Goal: Task Accomplishment & Management: Use online tool/utility

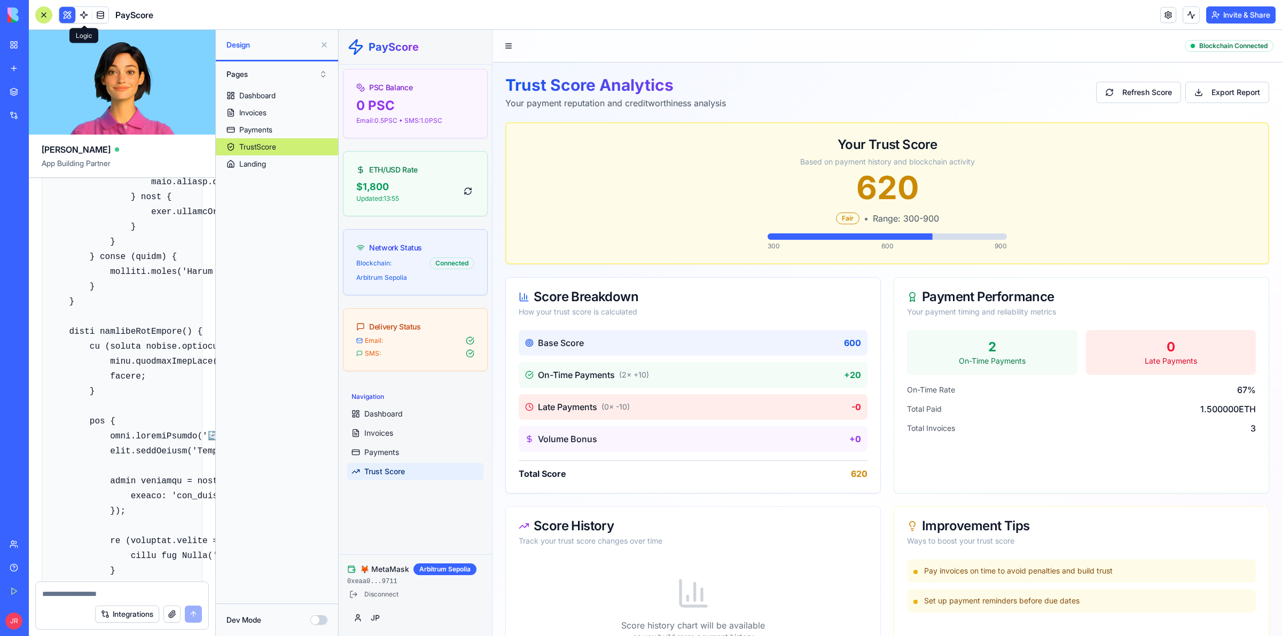
scroll to position [17739, 0]
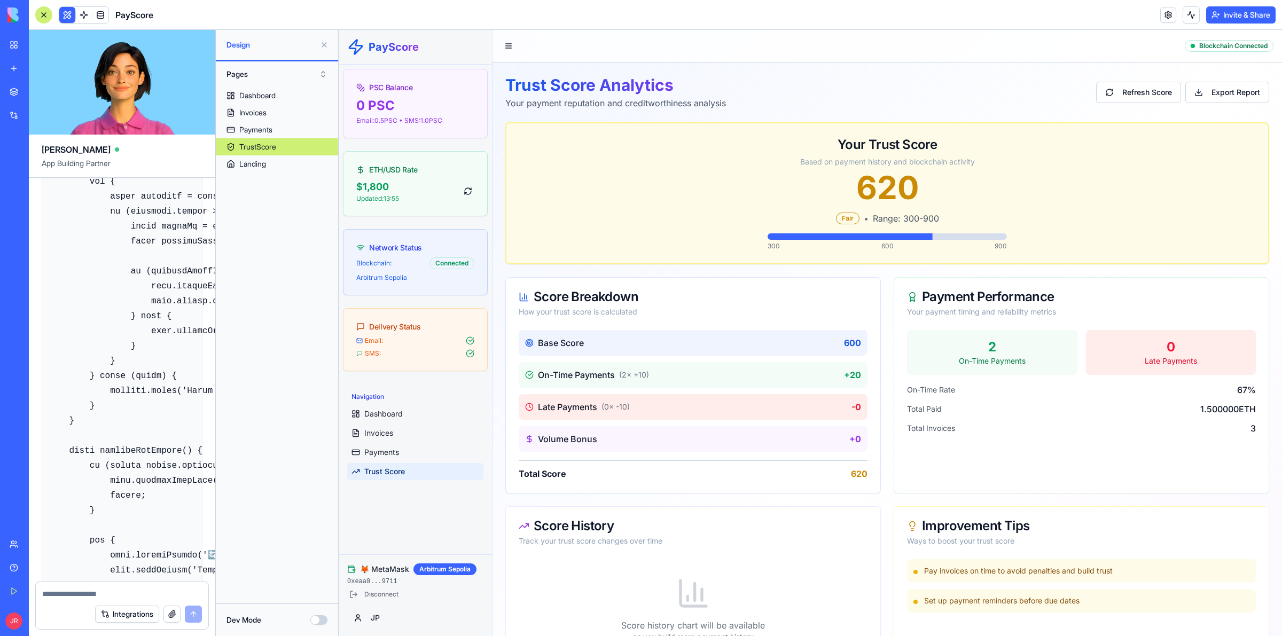
click at [68, 16] on button at bounding box center [67, 15] width 16 height 16
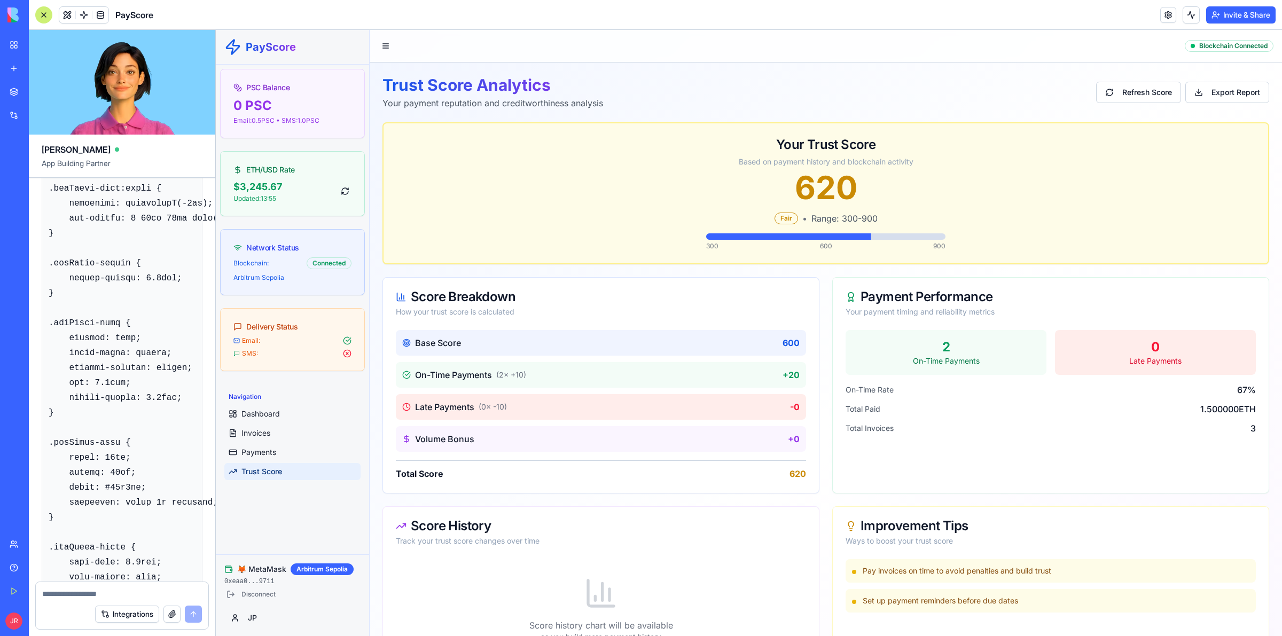
scroll to position [19808, 0]
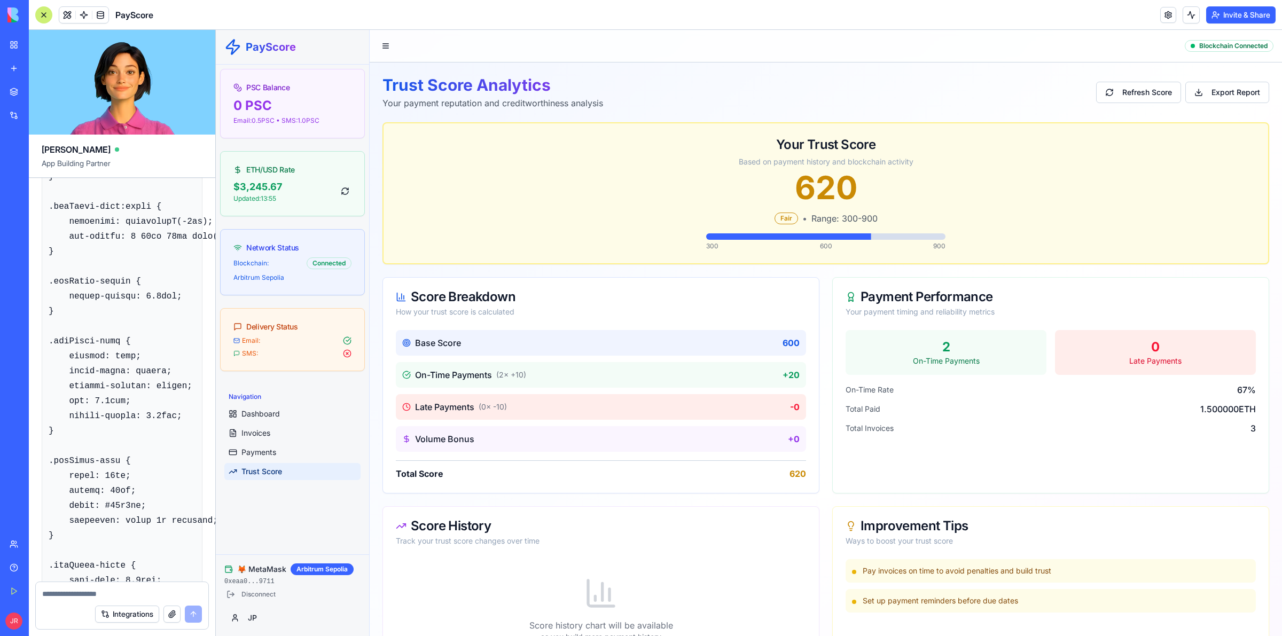
drag, startPoint x: 47, startPoint y: 354, endPoint x: 153, endPoint y: 351, distance: 106.3
copy code "<lor ip="dolOrsit-ametco" adipi="eliTsedd-eiusmodte"> <inc utlab="etdOlore-magn…"
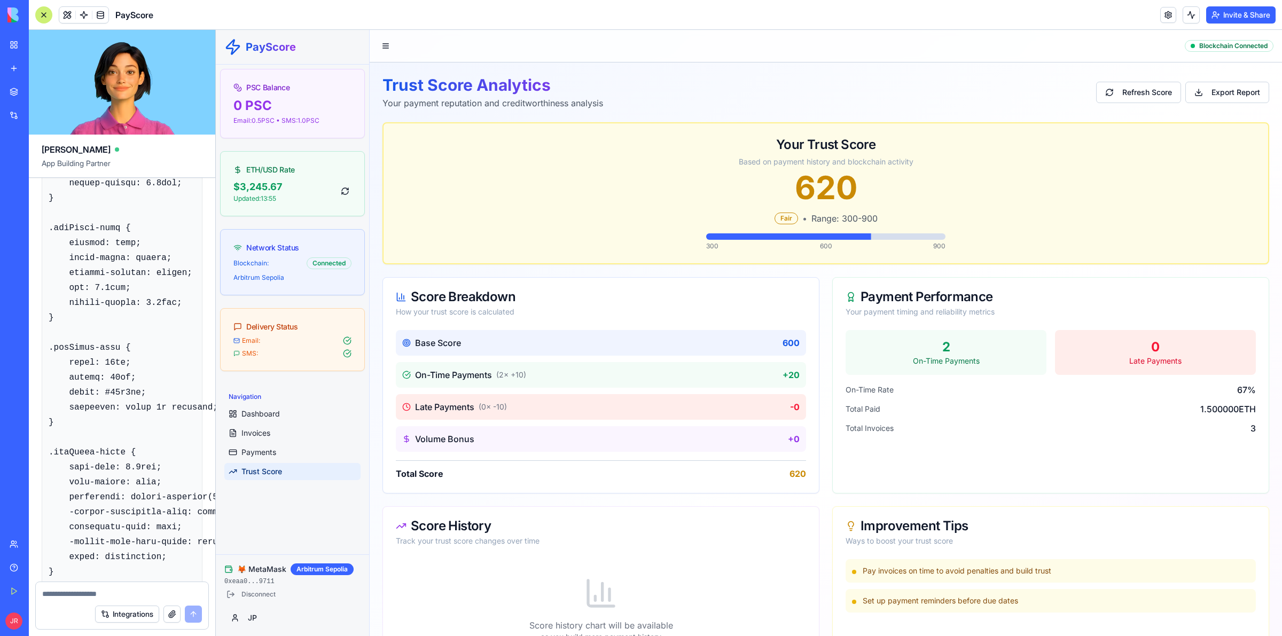
scroll to position [19941, 0]
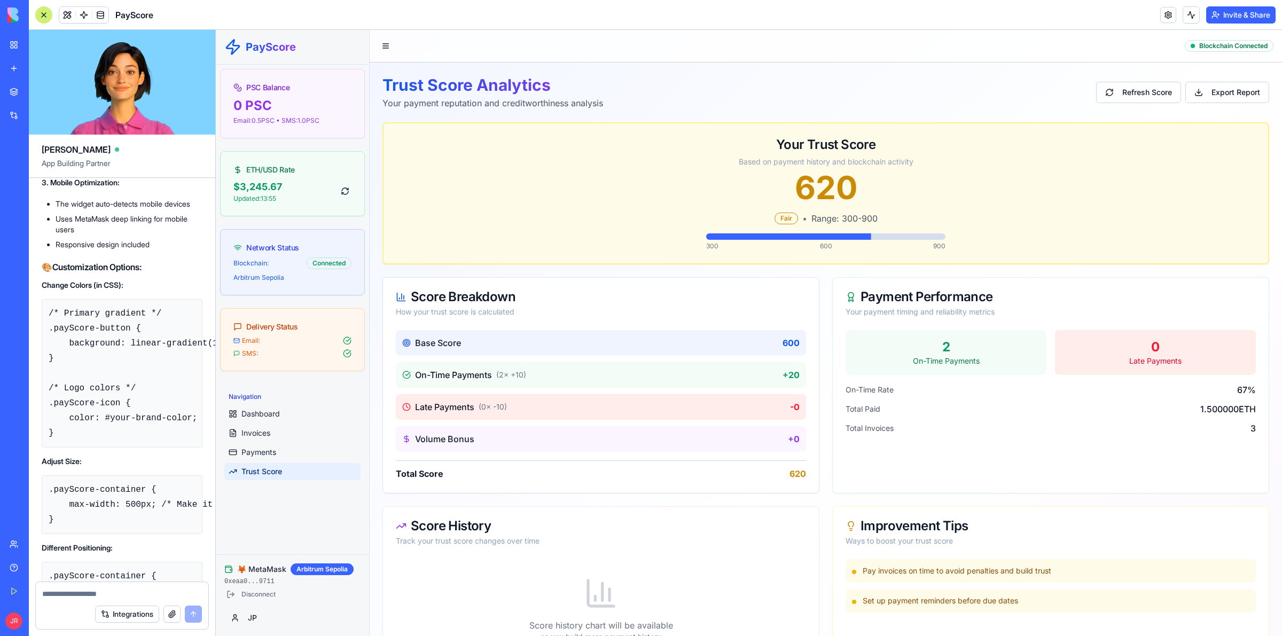
scroll to position [22478, 0]
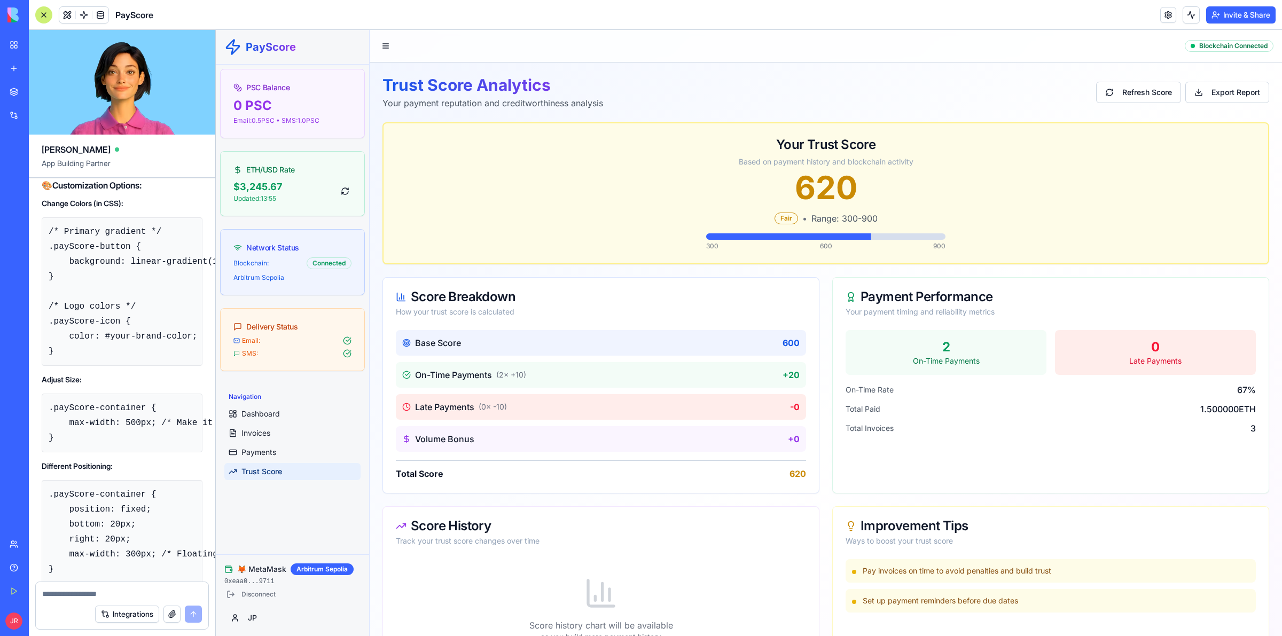
drag, startPoint x: 51, startPoint y: 273, endPoint x: 97, endPoint y: 382, distance: 117.9
copy code "/* PayScore Web3 Widget Styles */ .payScore-container { max-width: 400px; margi…"
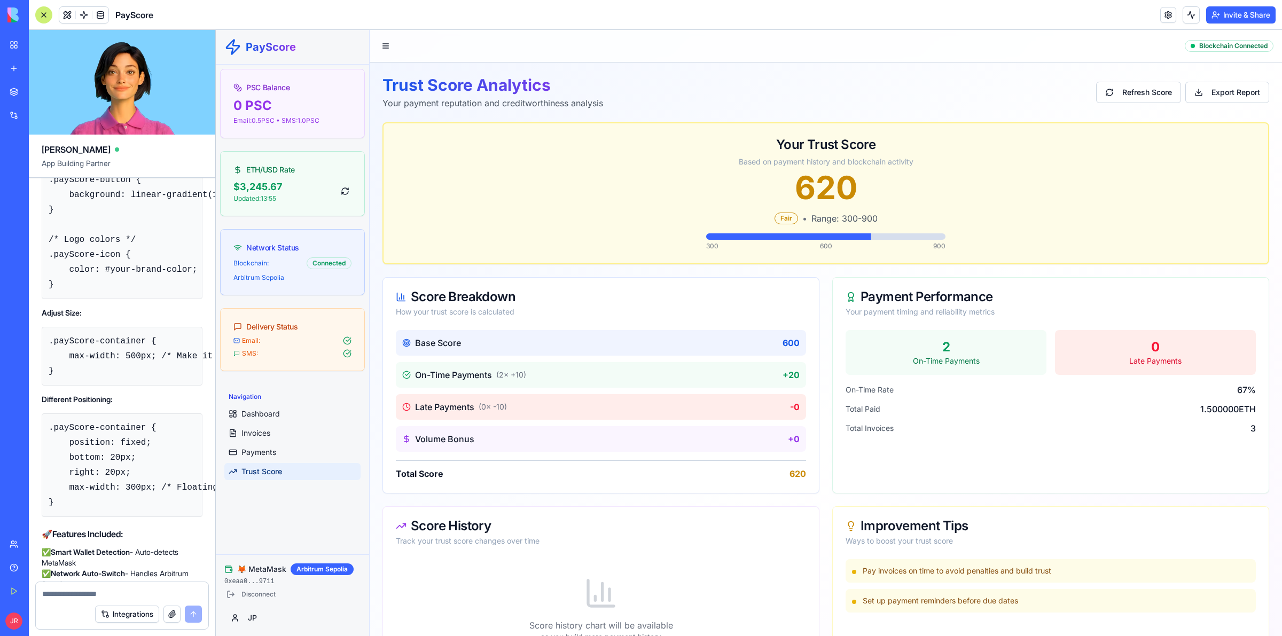
scroll to position [22611, 0]
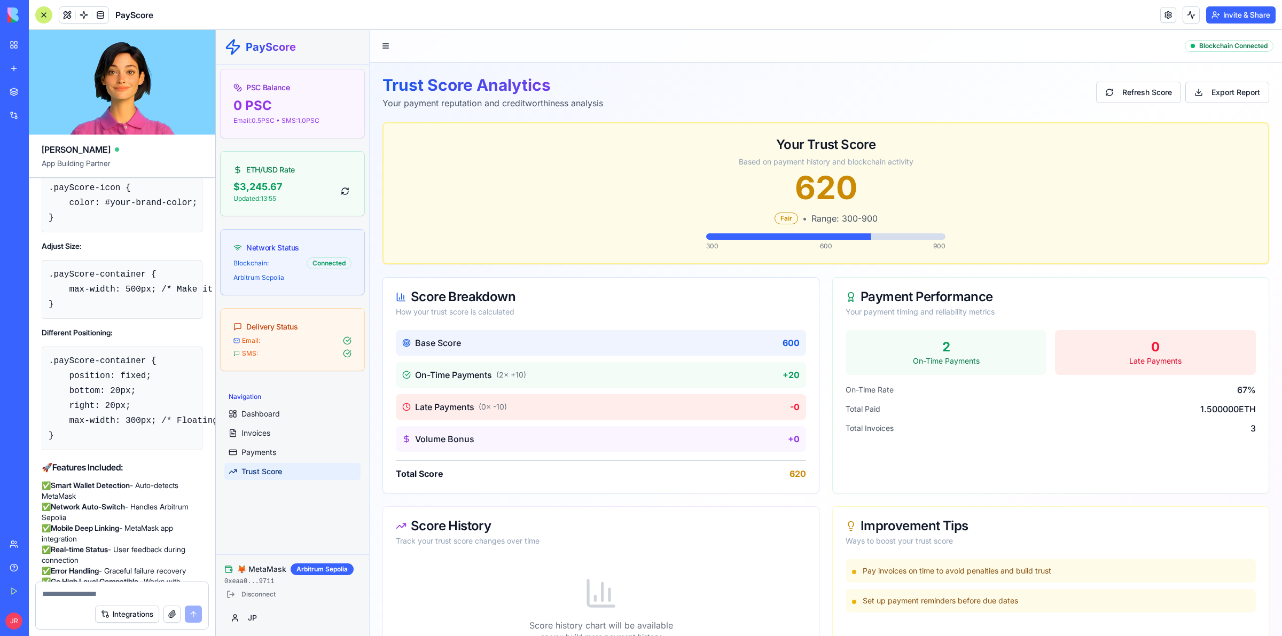
click at [1234, 14] on button "Invite & Share" at bounding box center [1240, 14] width 69 height 17
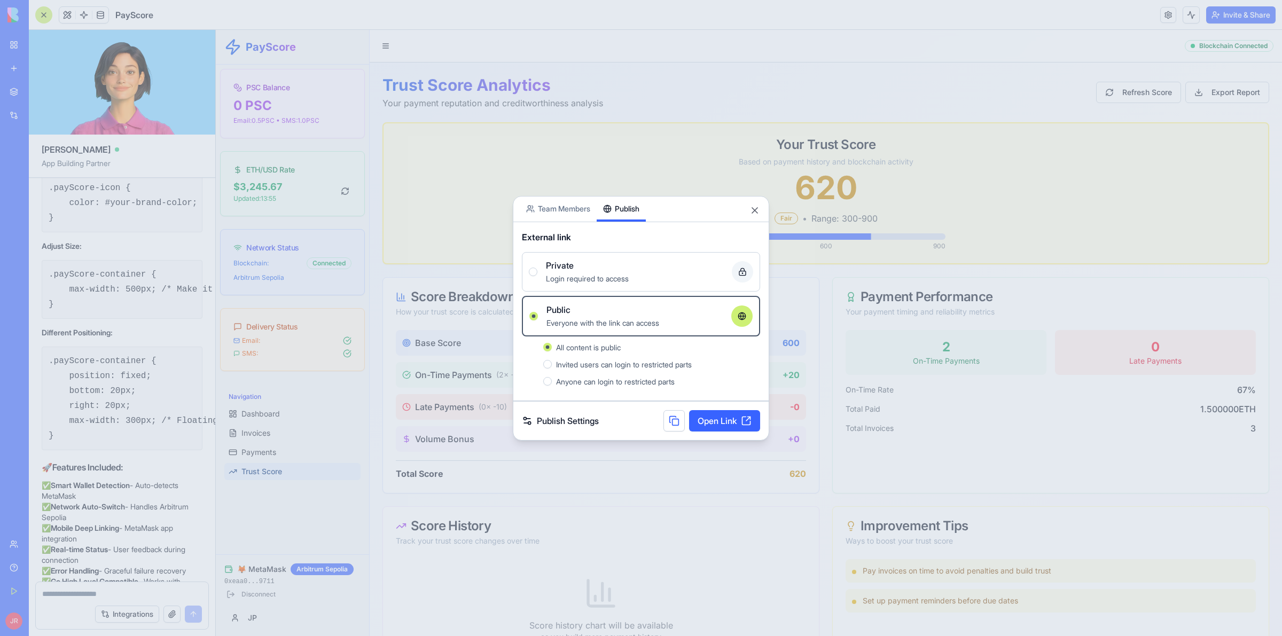
click at [671, 420] on button at bounding box center [673, 420] width 21 height 21
click at [754, 215] on button "Close" at bounding box center [754, 210] width 11 height 11
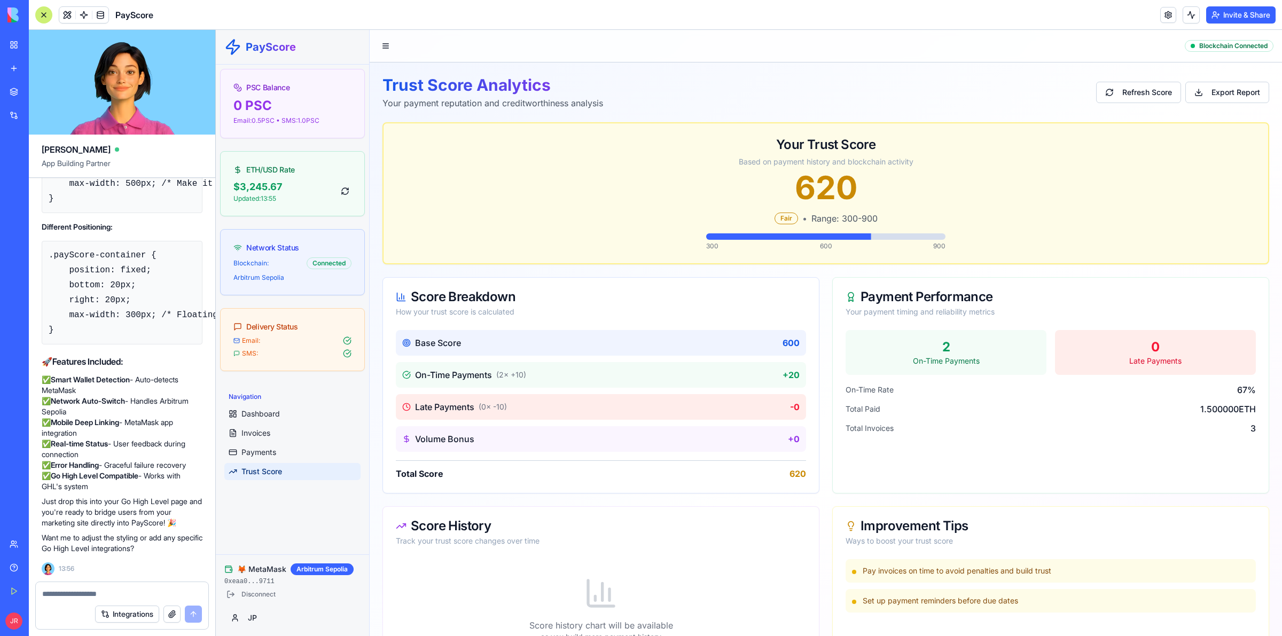
scroll to position [22945, 0]
drag, startPoint x: 49, startPoint y: 260, endPoint x: 91, endPoint y: 379, distance: 126.3
click at [91, 127] on pre "/* Primary gradient */ .payScore-button { background: linear-gradient(135deg, #…" at bounding box center [122, 52] width 161 height 148
copy code "/* Primary gradient */ .payScore-button { background: linear-gradient(135deg, #…"
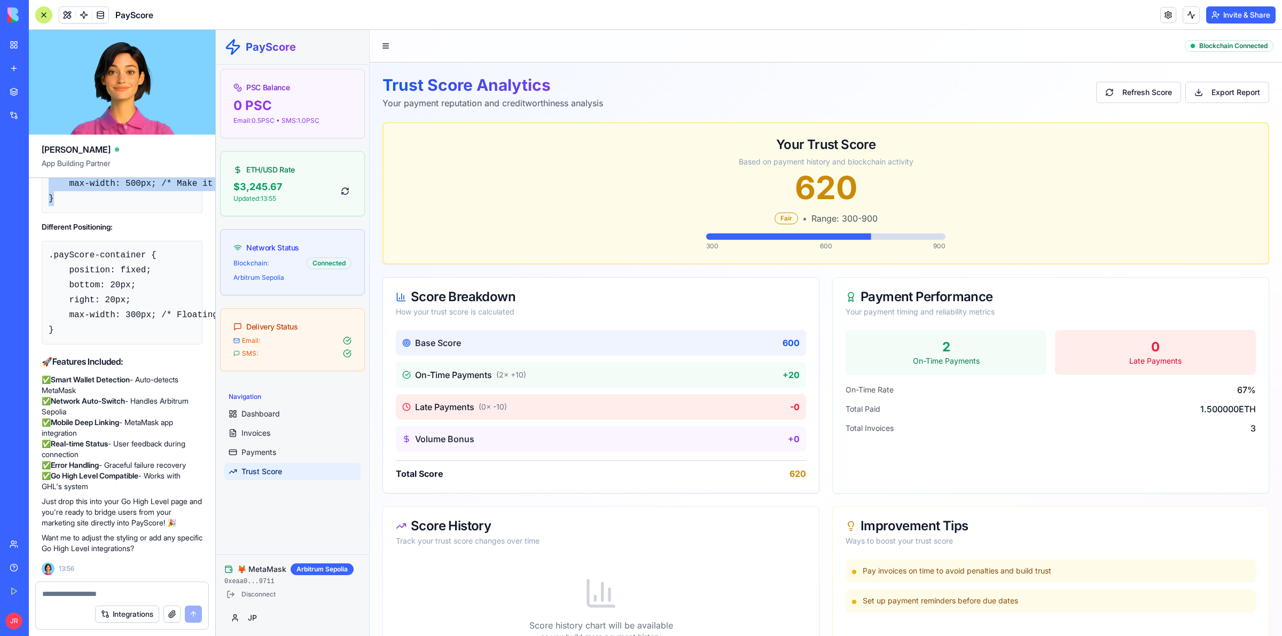
drag, startPoint x: 68, startPoint y: 331, endPoint x: 47, endPoint y: 305, distance: 33.8
click at [47, 213] on pre ".payScore-container { max-width: 500px; /* Make it bigger */ }" at bounding box center [122, 183] width 161 height 59
copy code ".payScore-container { max-width: 500px; /* Make it bigger */ }"
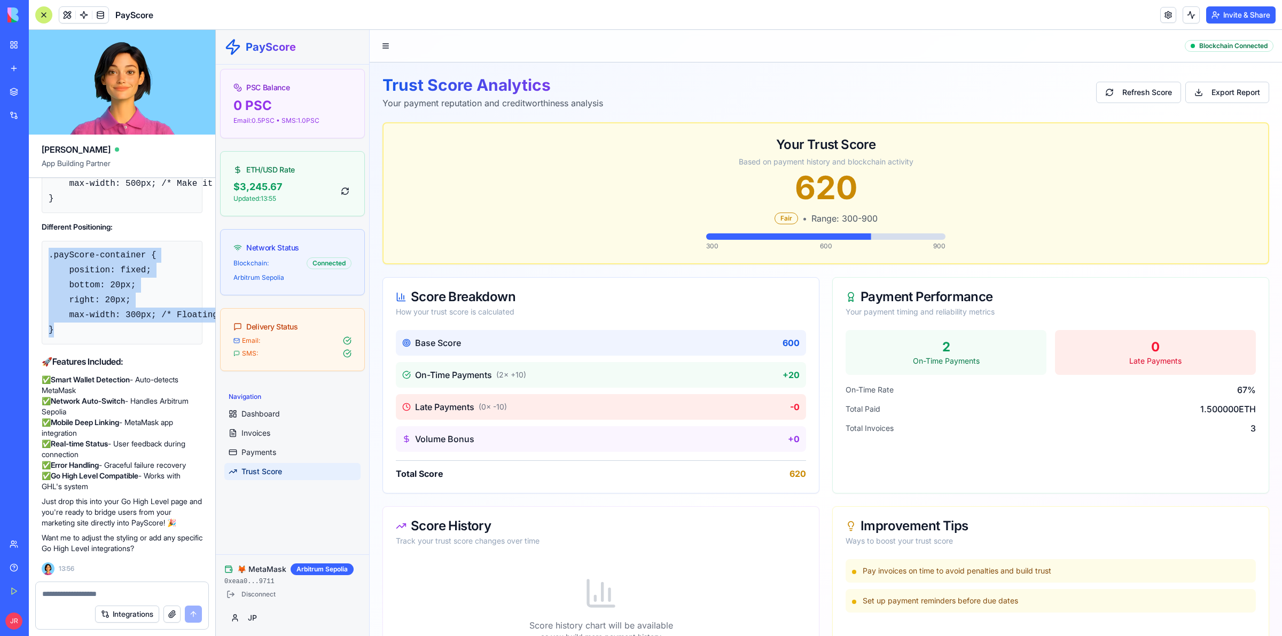
drag, startPoint x: 62, startPoint y: 398, endPoint x: 41, endPoint y: 323, distance: 78.3
click at [42, 323] on pre ".payScore-container { position: fixed; bottom: 20px; right: 20px; max-width: 30…" at bounding box center [122, 293] width 161 height 104
copy code ".payScore-container { position: fixed; bottom: 20px; right: 20px; max-width: 30…"
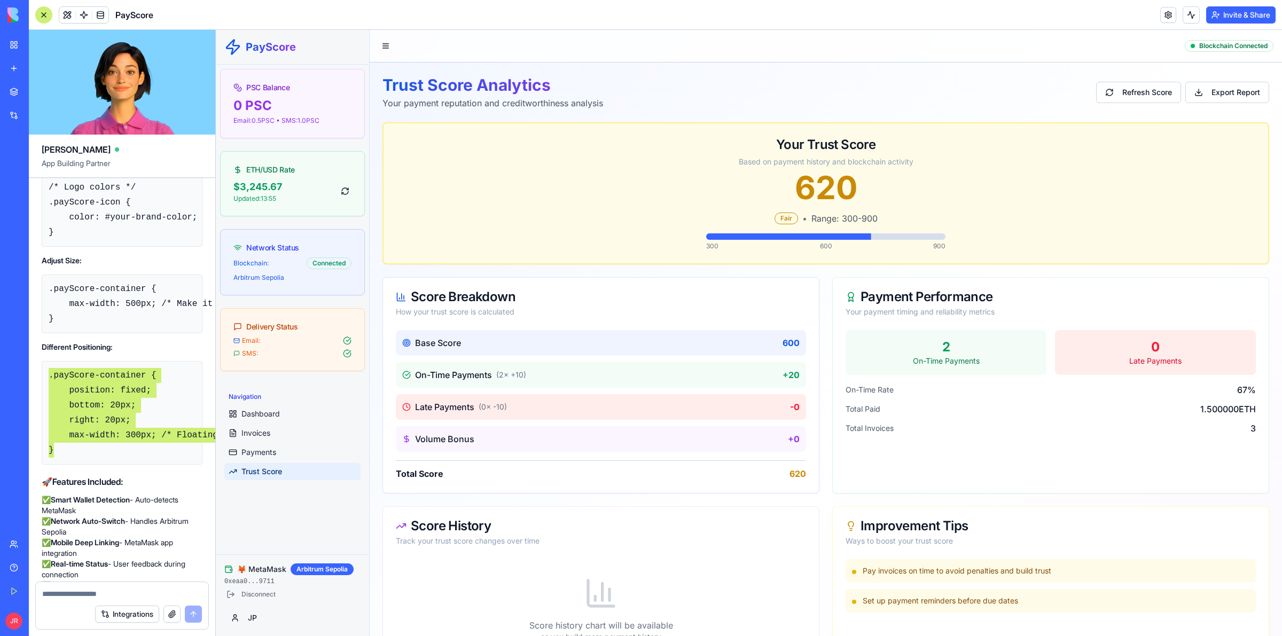
scroll to position [22545, 0]
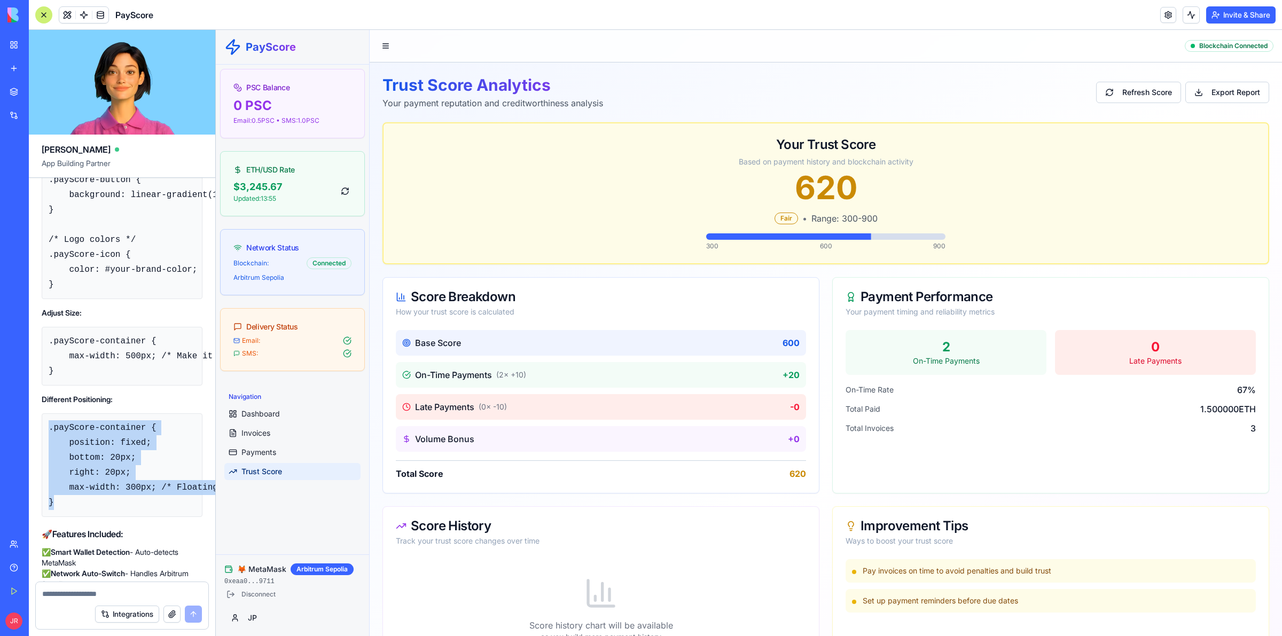
click at [1232, 20] on button "Invite & Share" at bounding box center [1240, 14] width 69 height 17
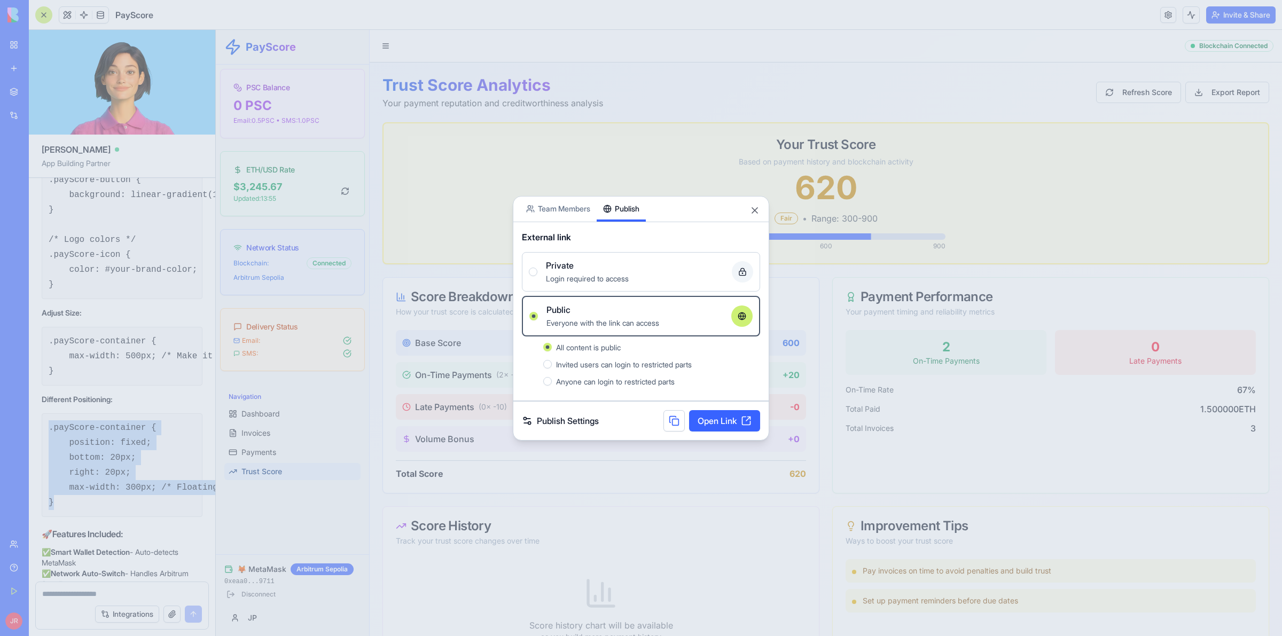
click at [669, 421] on button at bounding box center [673, 420] width 21 height 21
click at [751, 211] on button "Close" at bounding box center [754, 210] width 11 height 11
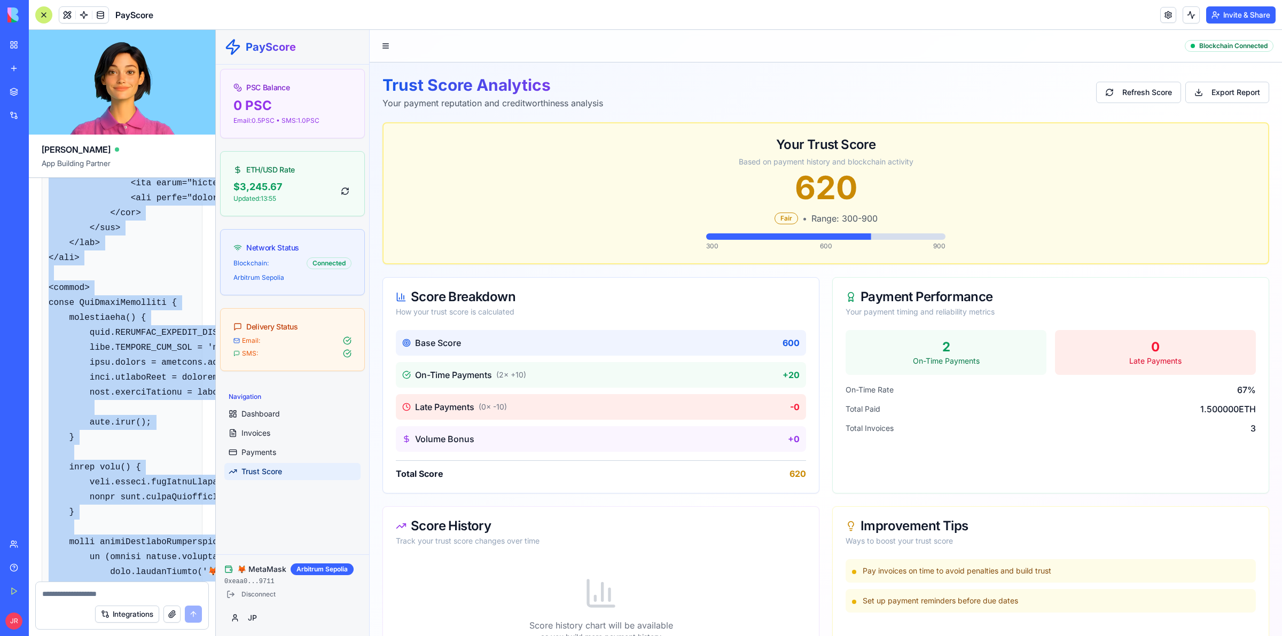
scroll to position [17271, 0]
drag, startPoint x: 94, startPoint y: 414, endPoint x: 42, endPoint y: 353, distance: 80.7
copy code "<lor ip="dolOrsit-ametco" adipi="eliTsedd-eiusmodte"> <inc utlab="etdOlore-magn…"
drag, startPoint x: 1230, startPoint y: 14, endPoint x: 1009, endPoint y: 0, distance: 221.0
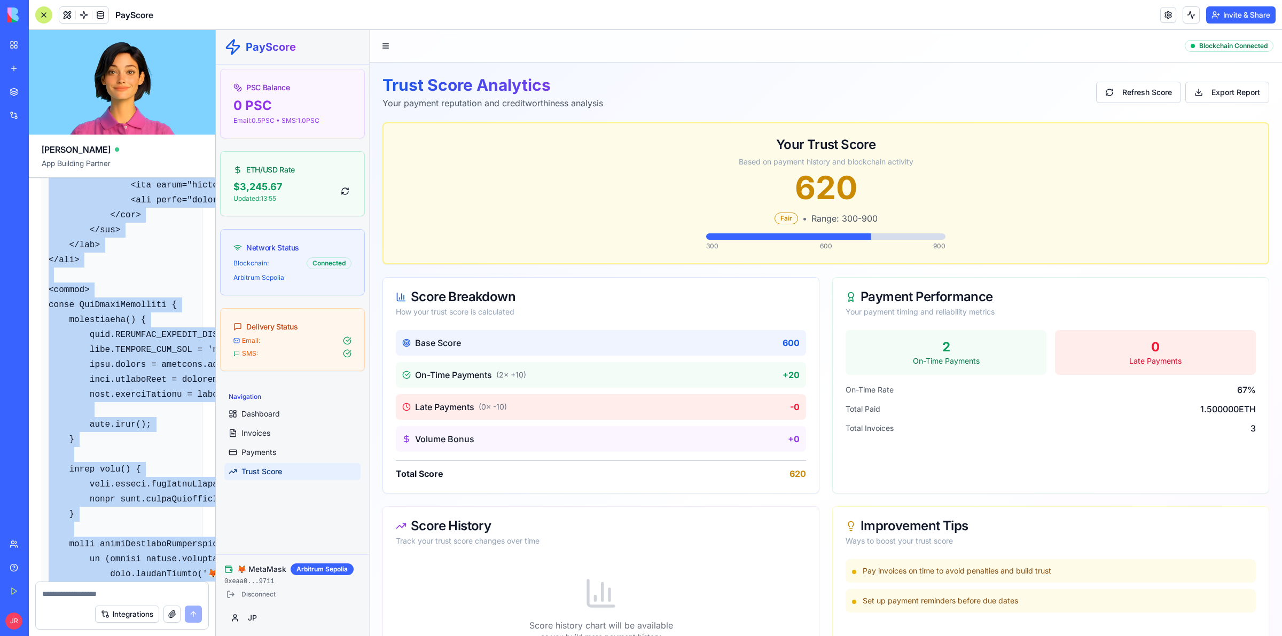
click at [1230, 14] on button "Invite & Share" at bounding box center [1240, 14] width 69 height 17
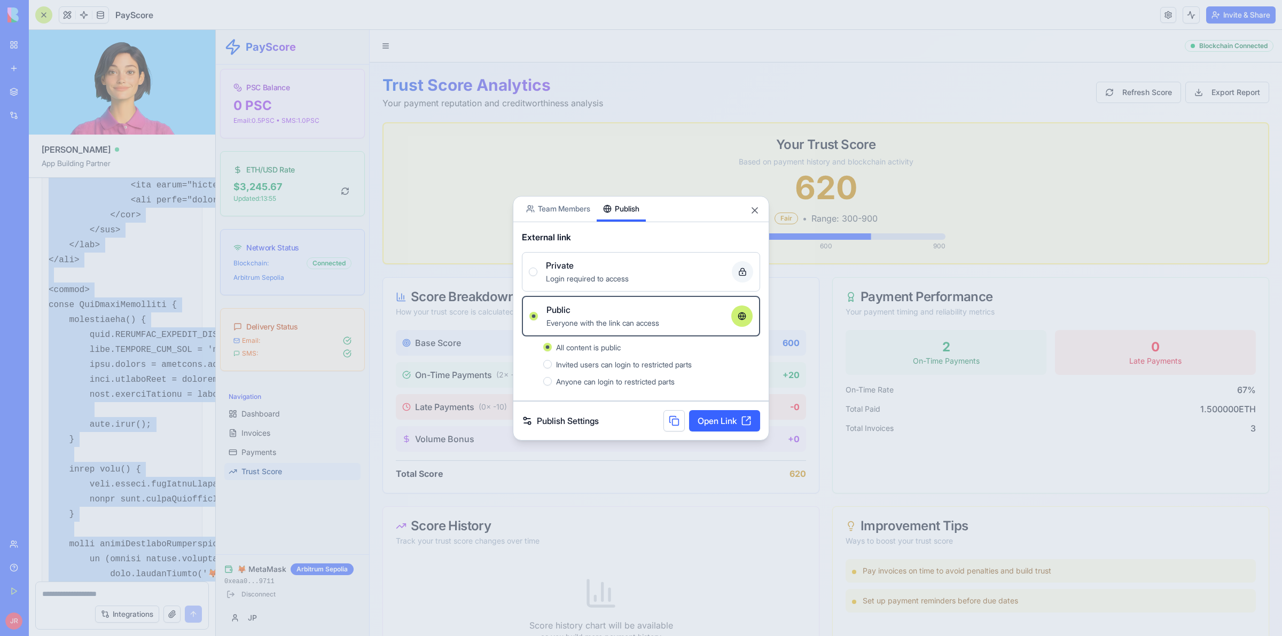
click at [668, 421] on button at bounding box center [673, 420] width 21 height 21
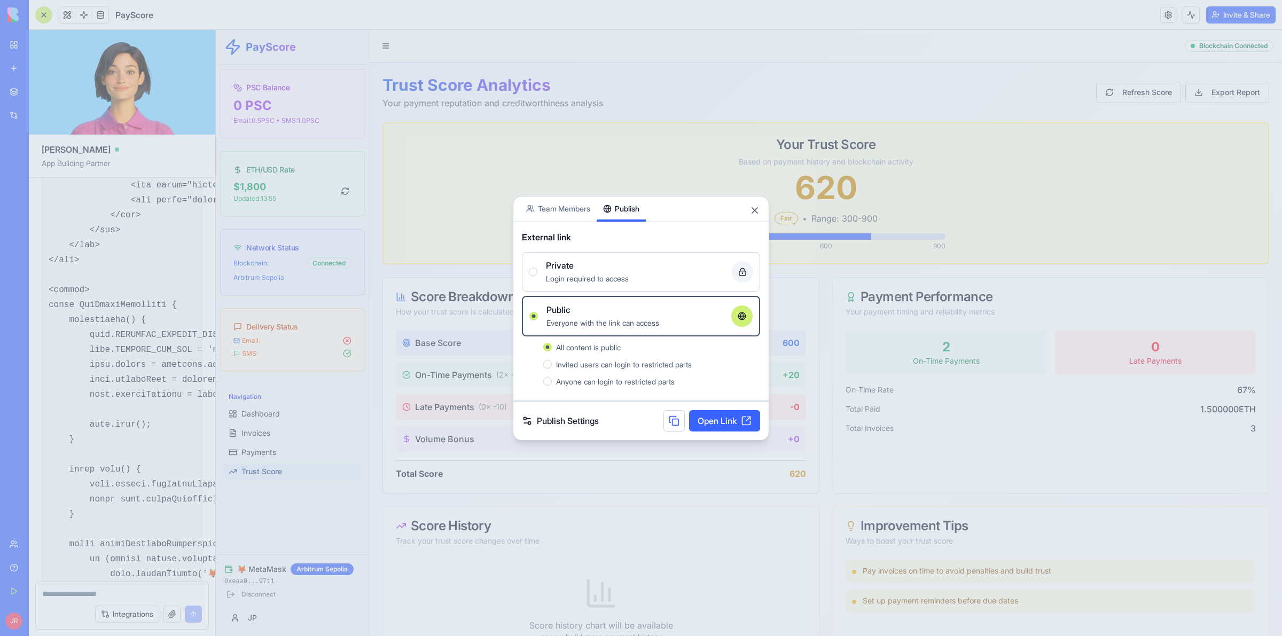
click at [187, 306] on div at bounding box center [641, 318] width 1282 height 636
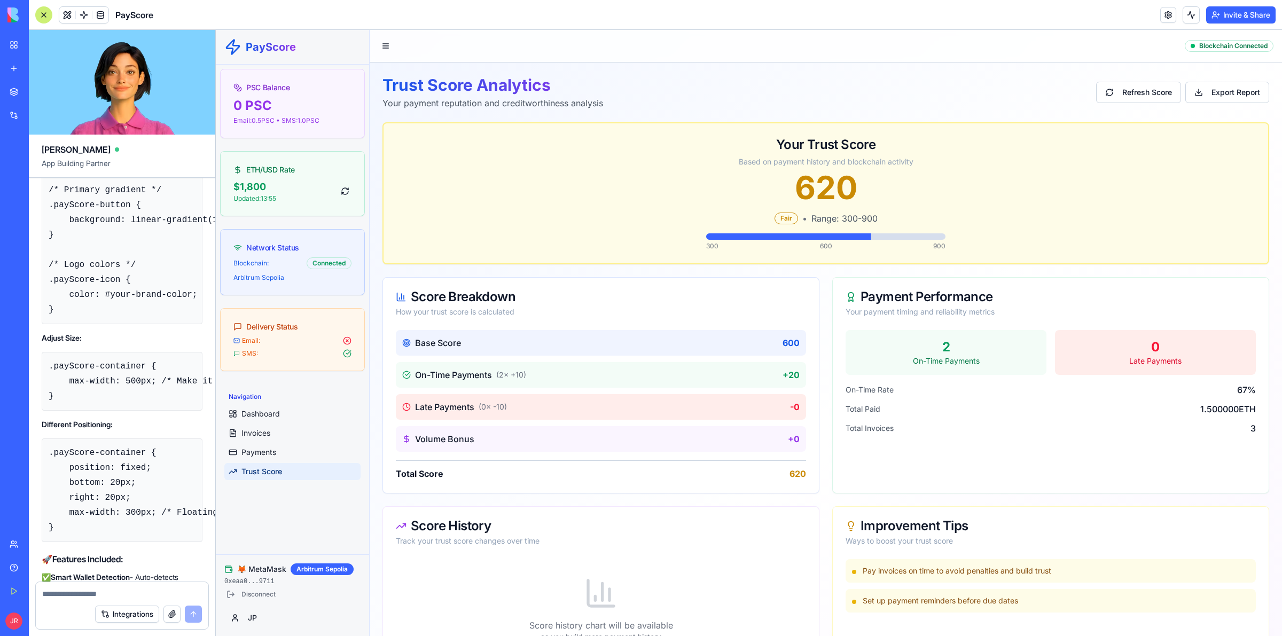
scroll to position [22519, 0]
drag, startPoint x: 49, startPoint y: 341, endPoint x: 144, endPoint y: 327, distance: 96.0
copy code "/* PayScore Web3 Widget Styles */ .payScore-container { max-width: 400px; margi…"
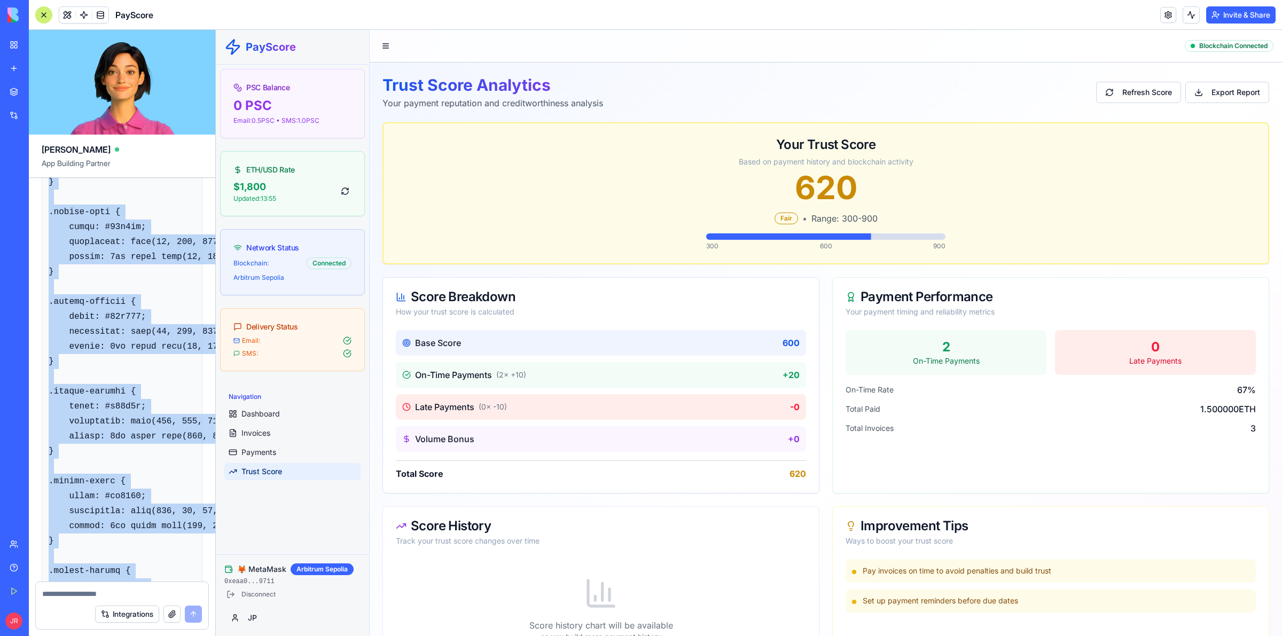
scroll to position [20717, 0]
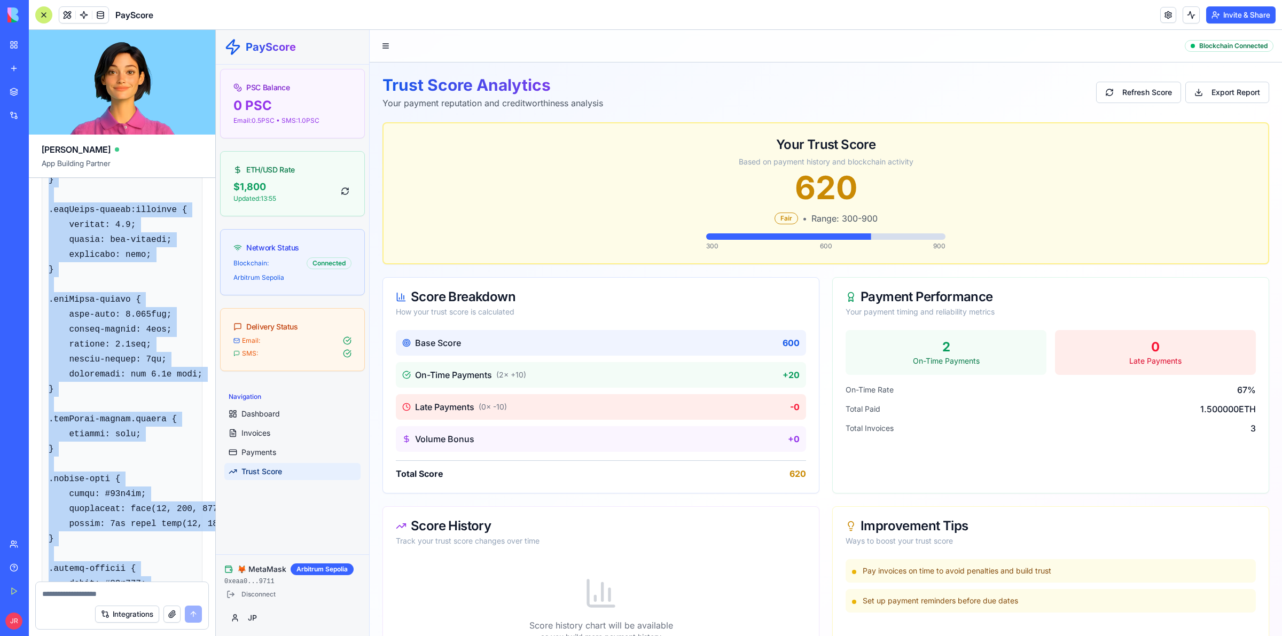
click at [150, 364] on pre at bounding box center [122, 329] width 161 height 2660
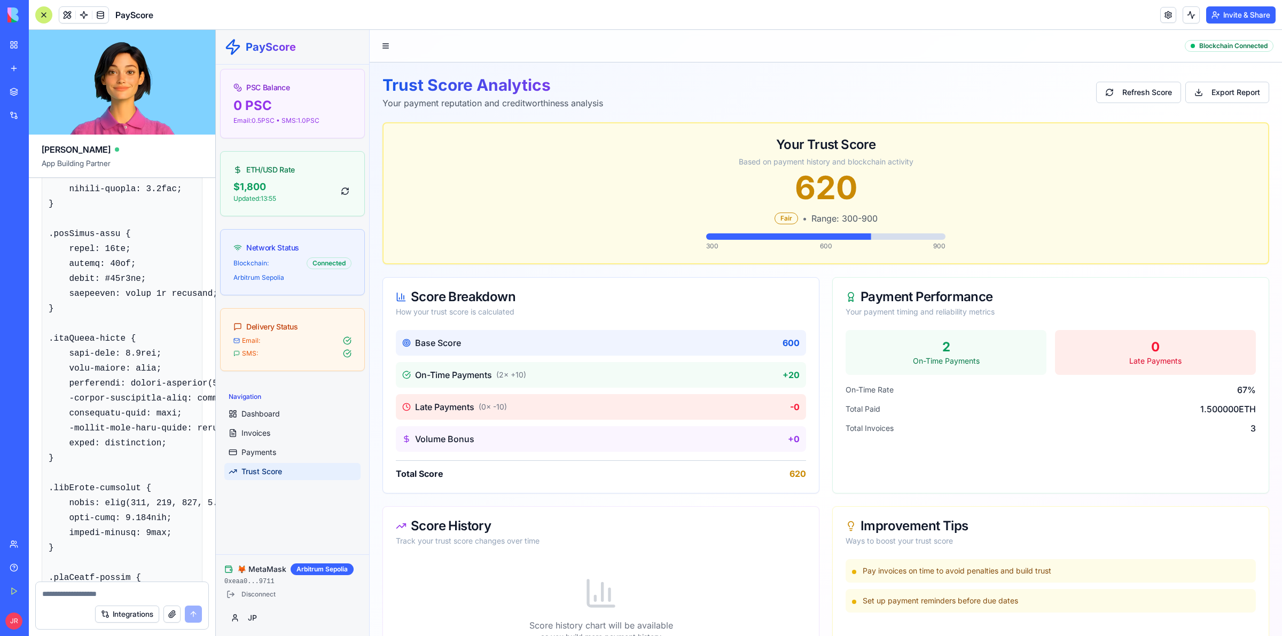
scroll to position [20116, 0]
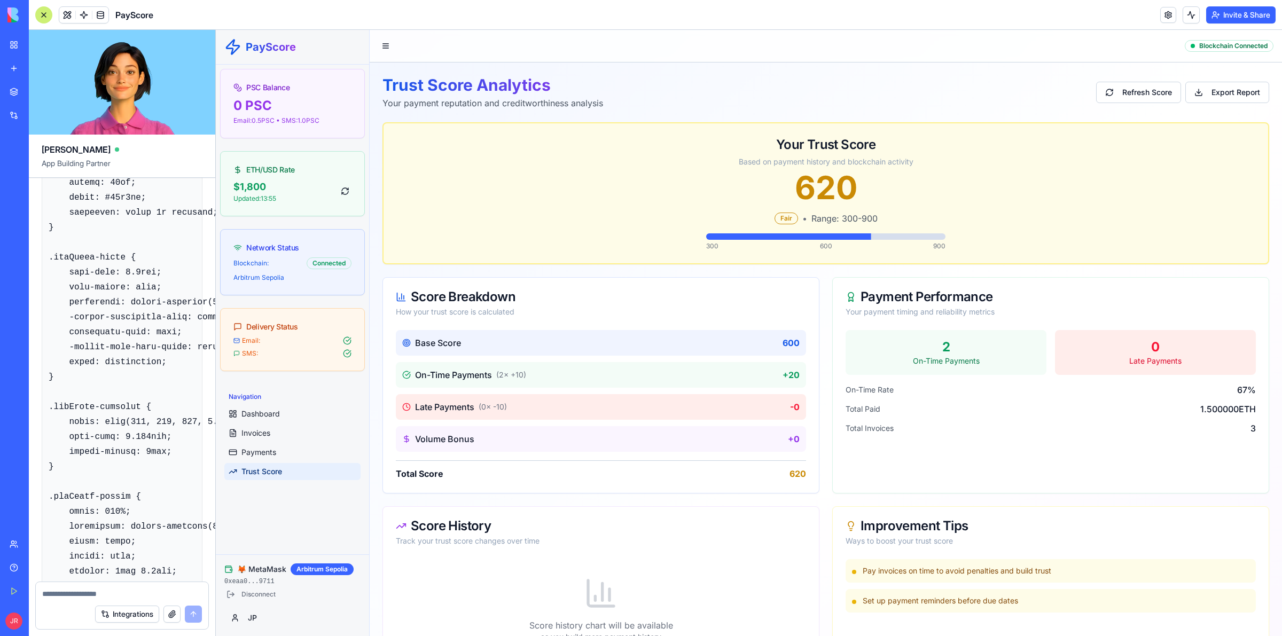
drag, startPoint x: 63, startPoint y: 426, endPoint x: 52, endPoint y: 220, distance: 205.9
copy code "payScore-card { background: rgba(255, 255, 255, 0.1); backdrop-filter: blur(16p…"
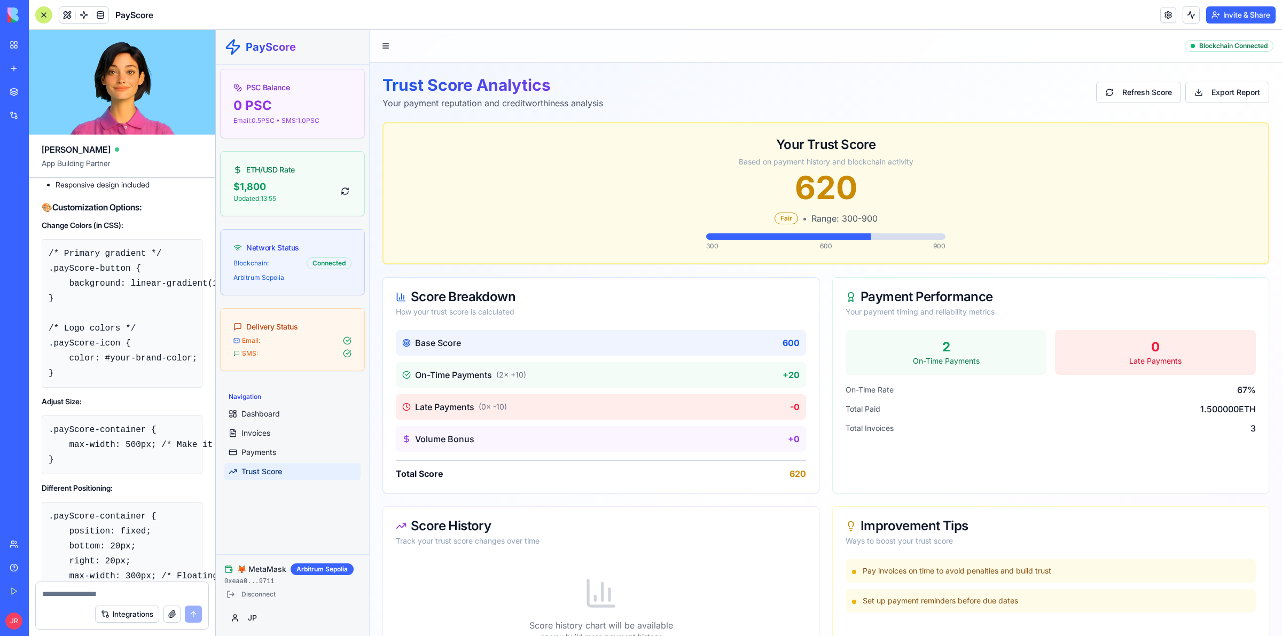
scroll to position [22477, 0]
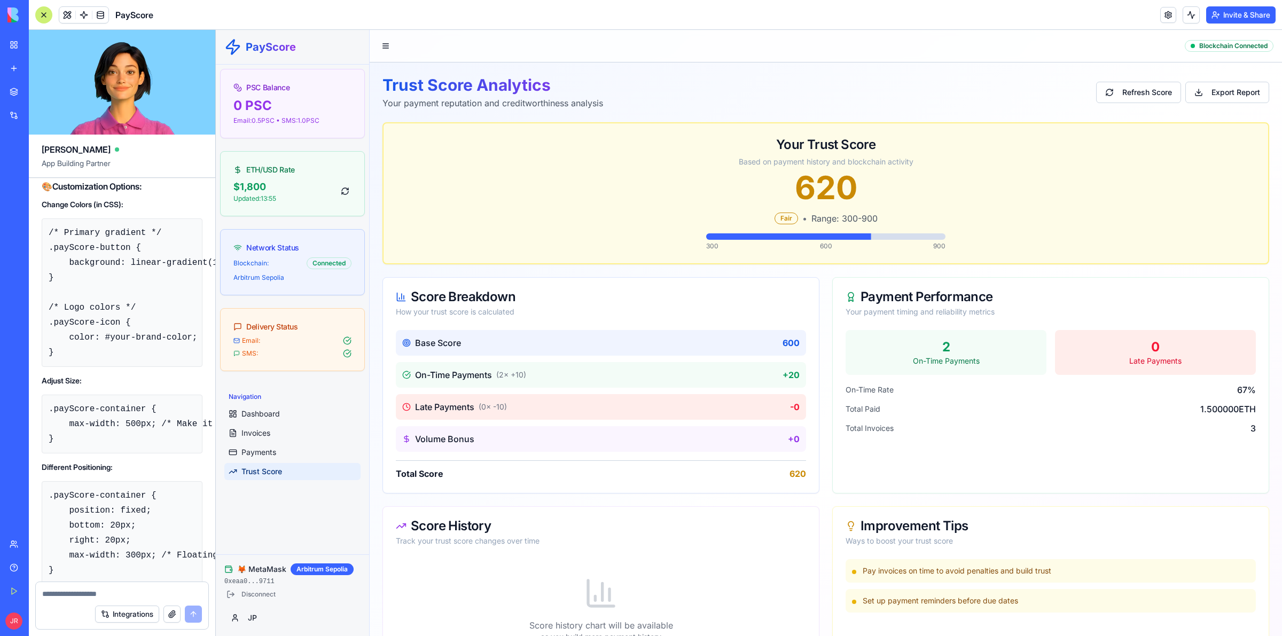
drag, startPoint x: 50, startPoint y: 433, endPoint x: 136, endPoint y: 380, distance: 101.4
copy code "/* PayScore Web3 Widget Styles */ .payScore-container { max-width: 400px; margi…"
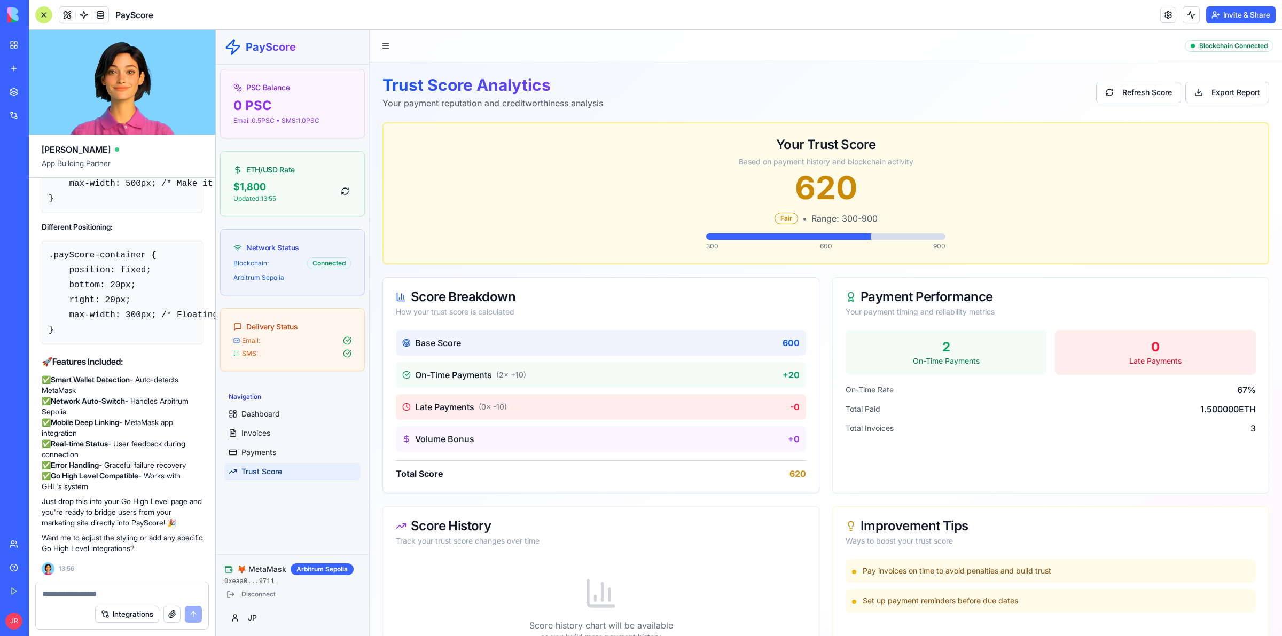
scroll to position [22811, 0]
drag, startPoint x: 56, startPoint y: 515, endPoint x: 35, endPoint y: 401, distance: 116.8
click at [107, 597] on textarea at bounding box center [122, 593] width 160 height 11
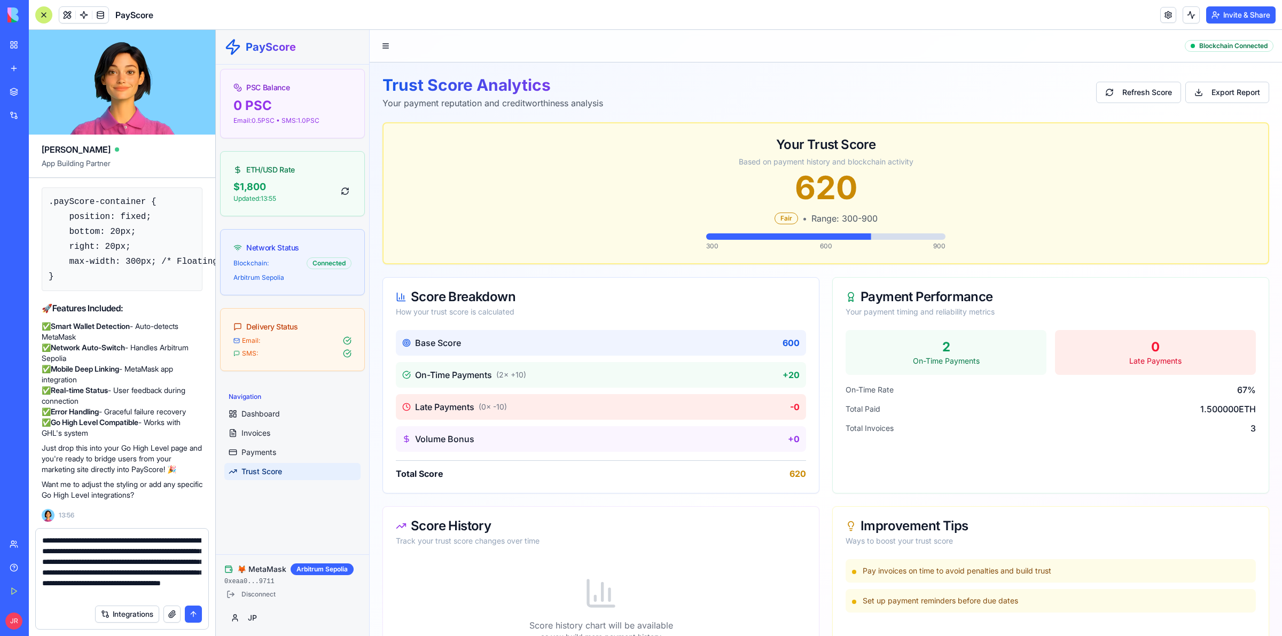
scroll to position [0, 0]
click at [169, 594] on textarea "**********" at bounding box center [121, 567] width 159 height 64
click at [170, 590] on textarea "**********" at bounding box center [121, 567] width 159 height 64
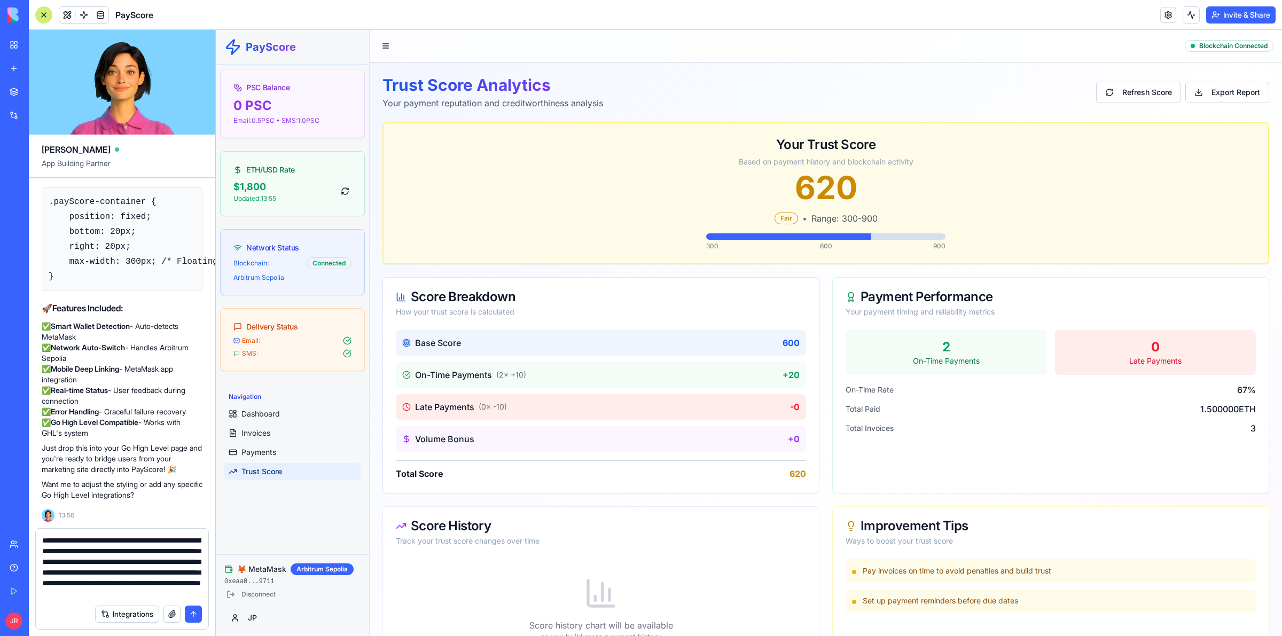
click at [145, 593] on textarea "**********" at bounding box center [121, 567] width 159 height 64
paste textarea "**********"
type textarea "**********"
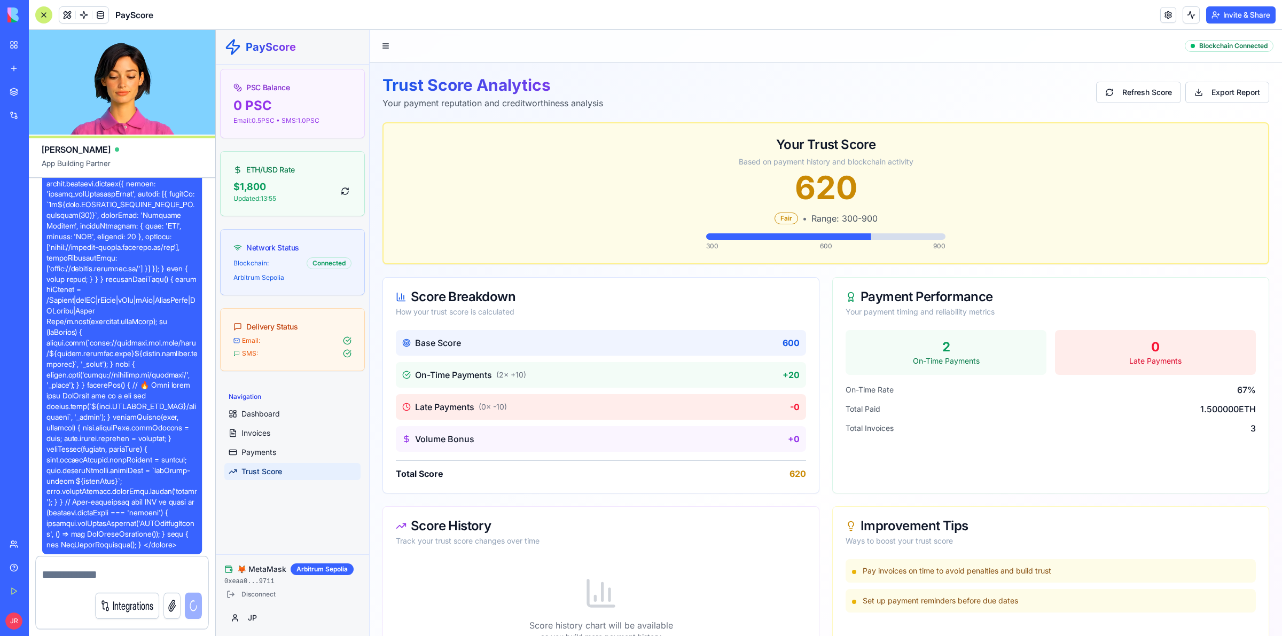
scroll to position [0, 0]
click at [280, 452] on link "Payments" at bounding box center [292, 452] width 136 height 17
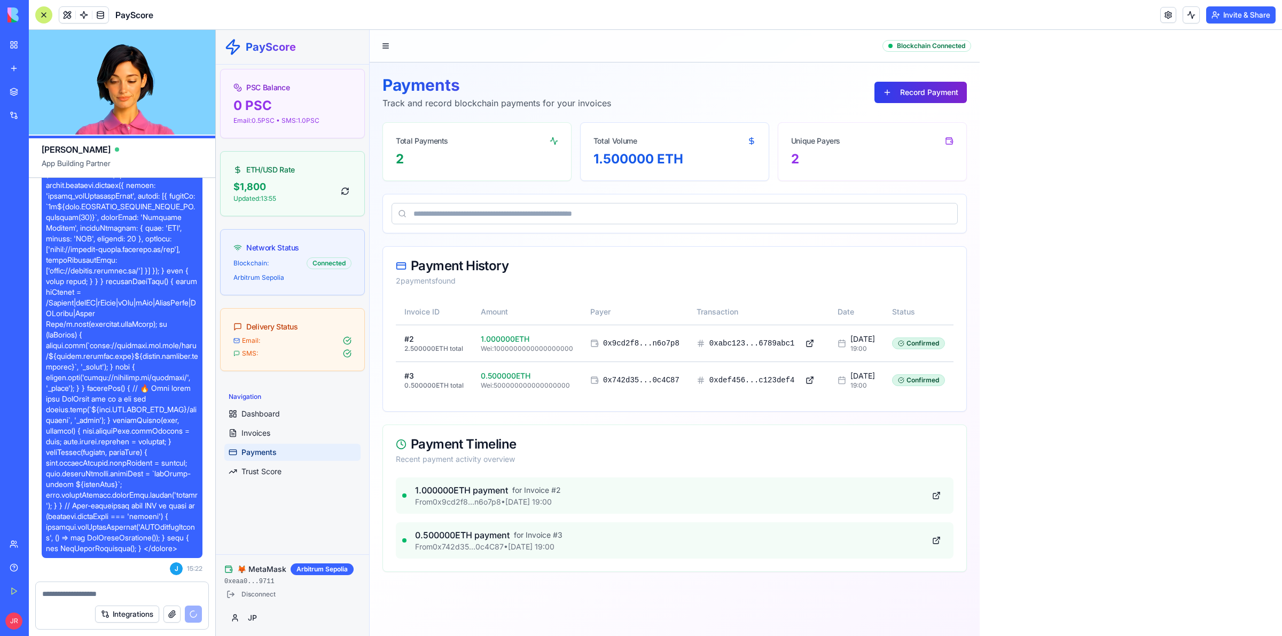
click at [943, 88] on button "Record Payment" at bounding box center [920, 92] width 92 height 21
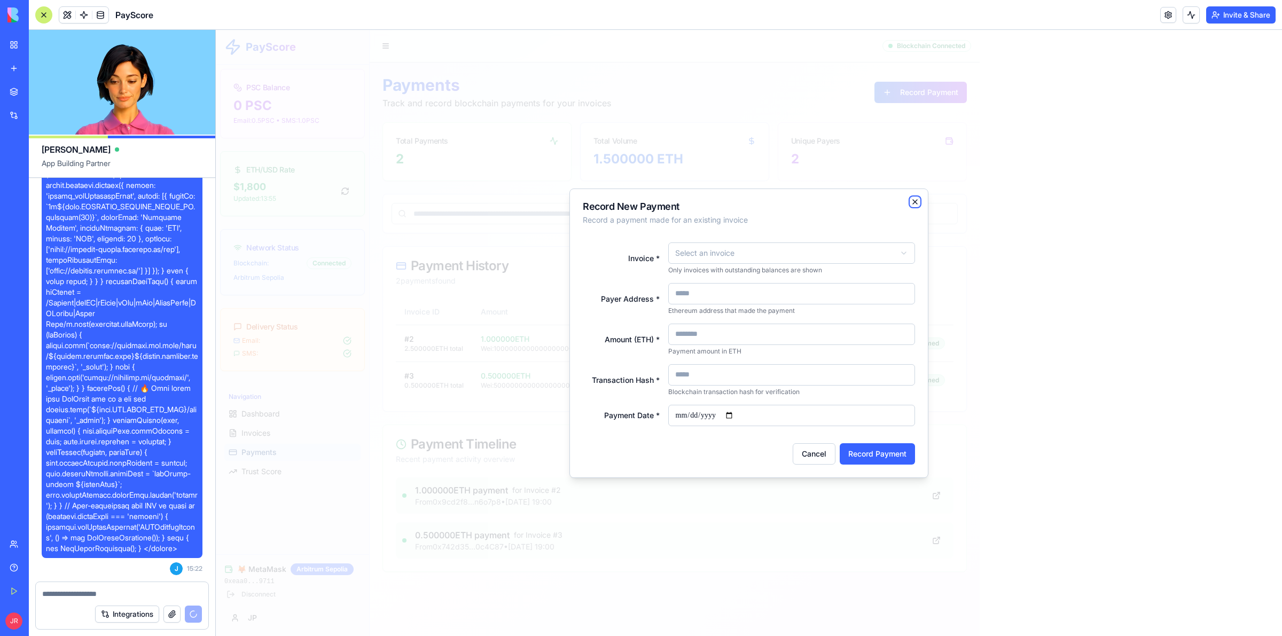
click at [918, 201] on icon "button" at bounding box center [914, 202] width 9 height 9
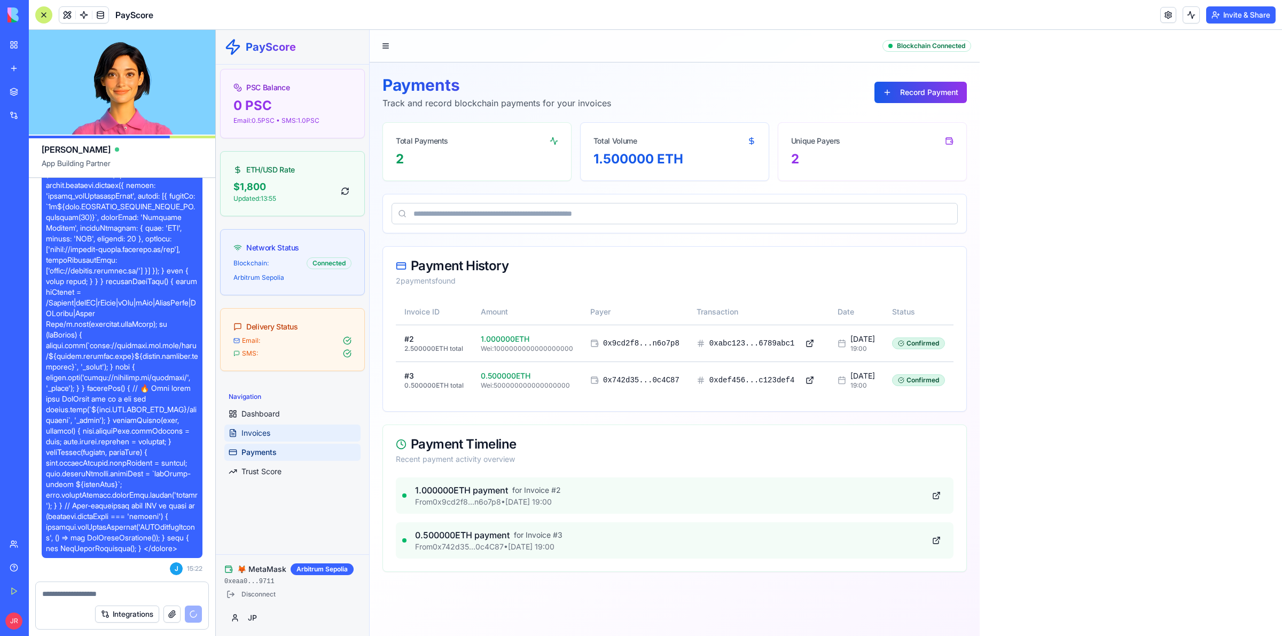
click at [264, 433] on span "Invoices" at bounding box center [255, 433] width 29 height 11
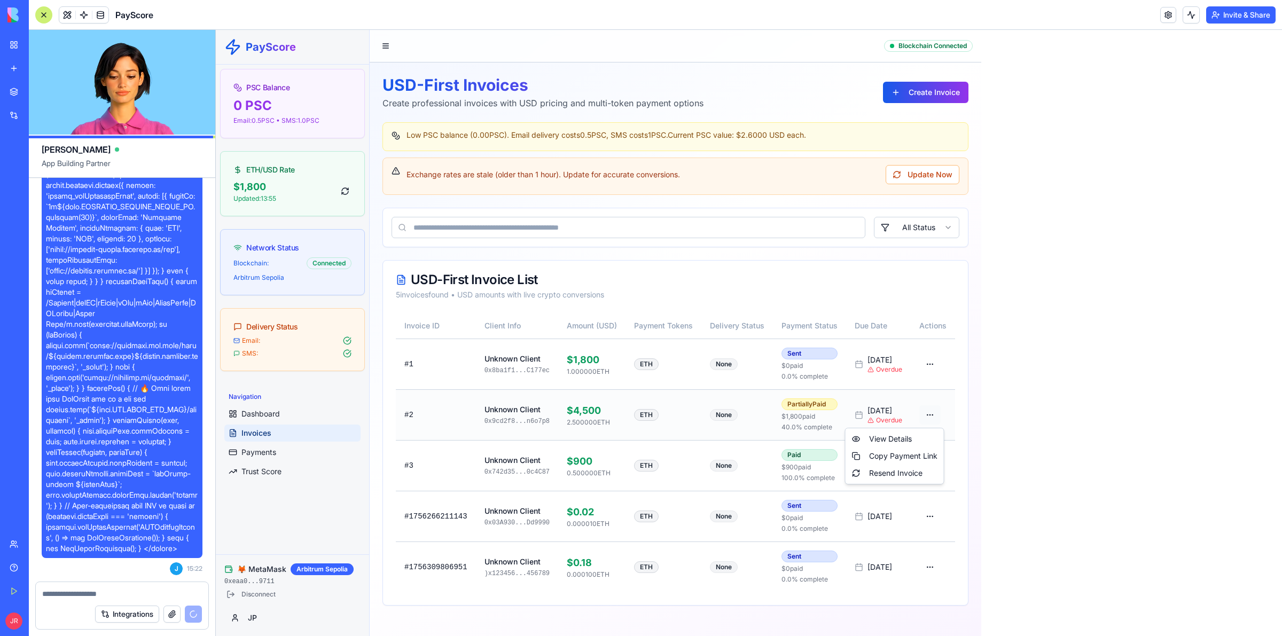
click at [935, 418] on html "PayScore PSC Balance 0 PSC Email: 0.5 PSC • SMS: 1.0 PSC ETH/USD Rate $ 1,800 U…" at bounding box center [749, 333] width 1066 height 606
click at [918, 438] on div "View Details" at bounding box center [894, 438] width 94 height 17
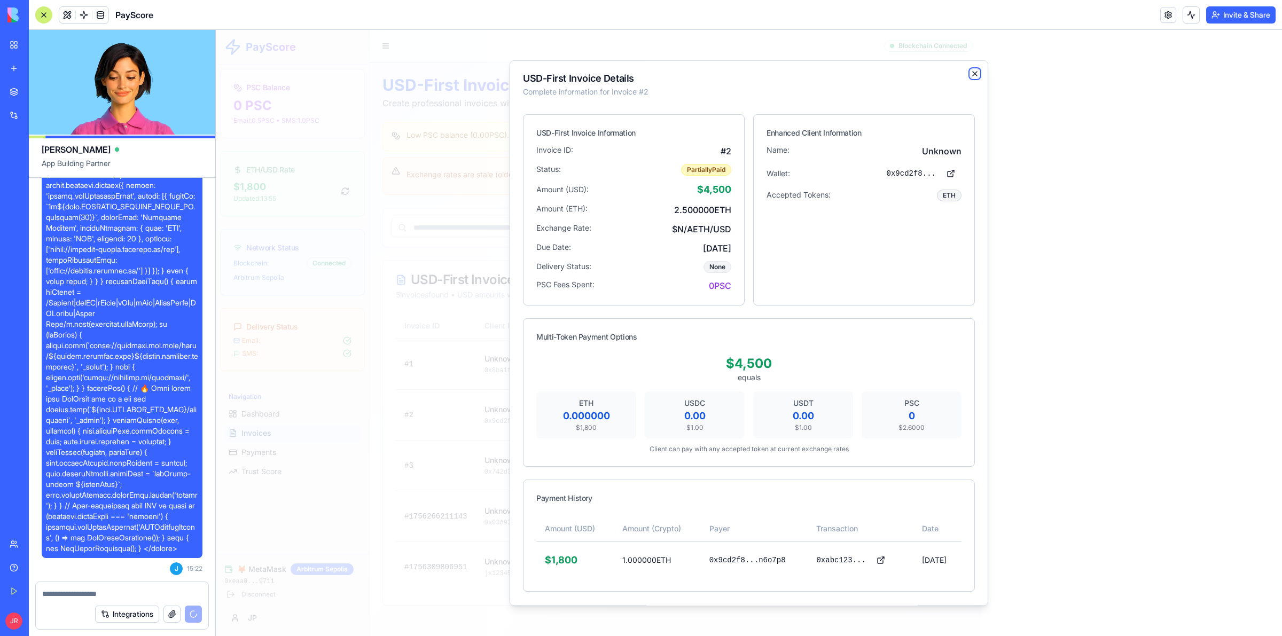
click at [970, 71] on icon "button" at bounding box center [974, 73] width 9 height 9
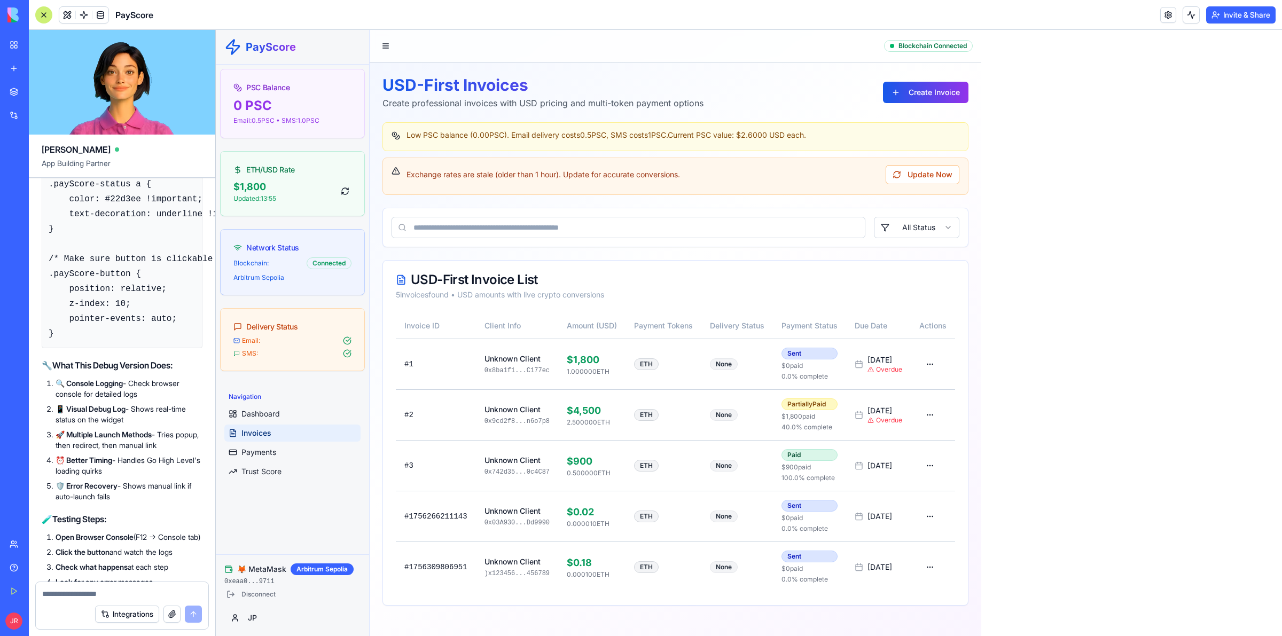
scroll to position [29192, 0]
drag, startPoint x: 49, startPoint y: 271, endPoint x: 110, endPoint y: 407, distance: 149.2
copy code "<lor ip="dolOrsit-ametco" adipi="eliTsedd-eiusmodte"> <inc utlab="etdOlore-magn…"
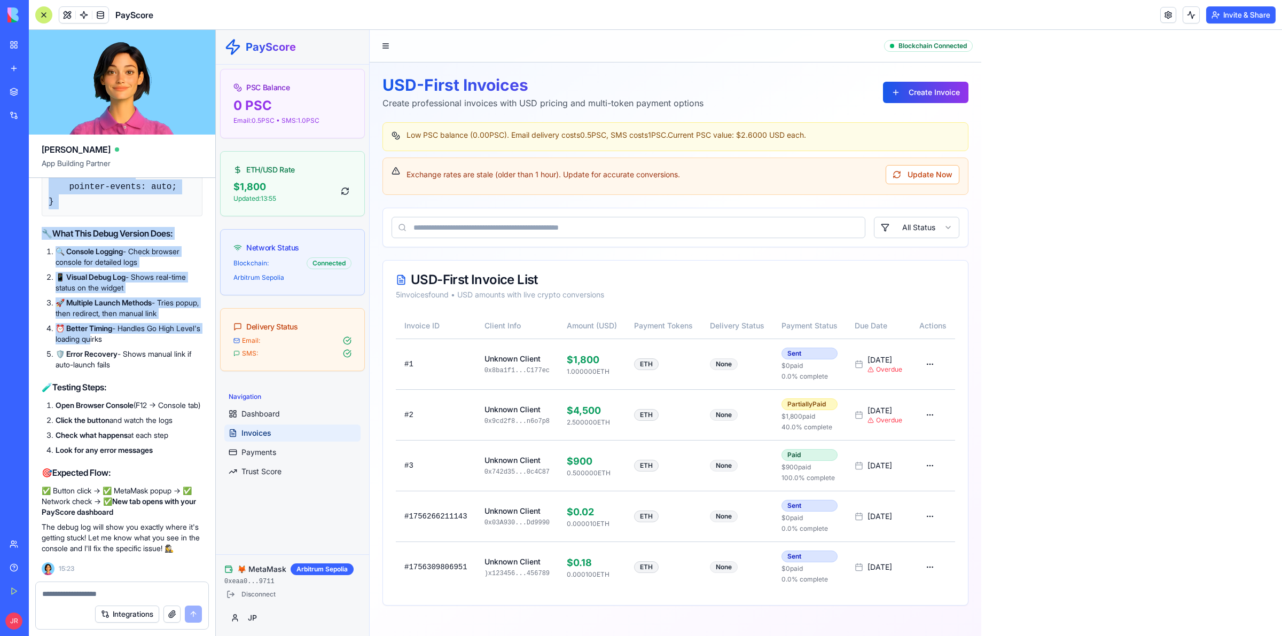
scroll to position [29705, 0]
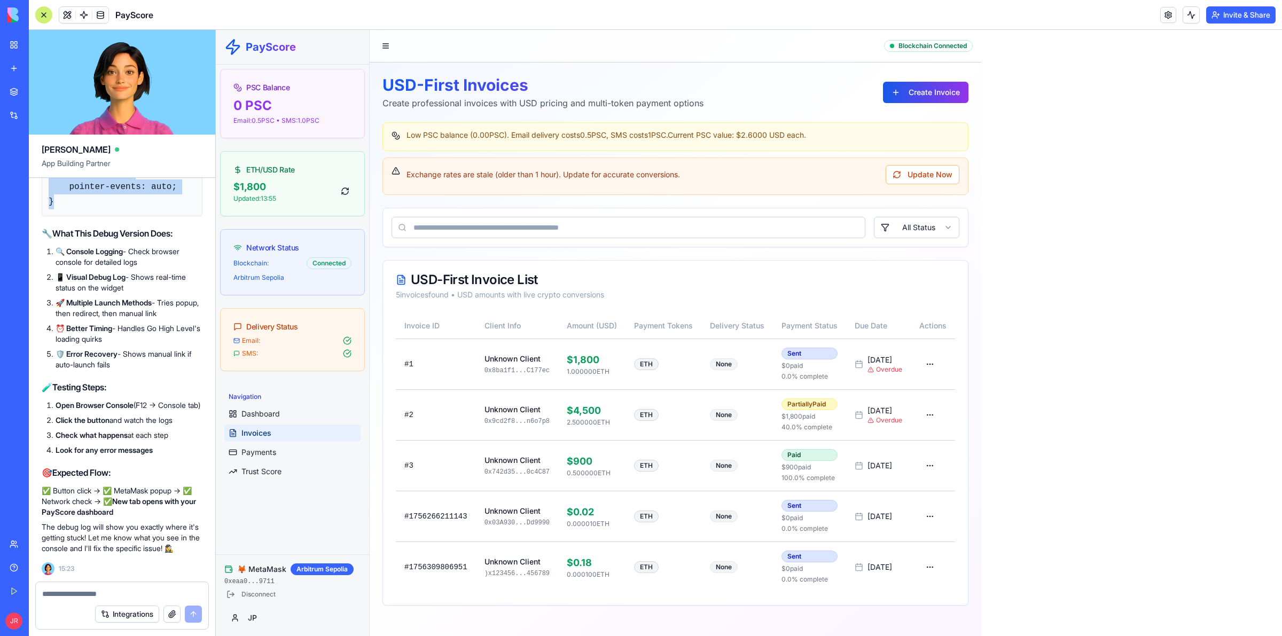
drag, startPoint x: 51, startPoint y: 467, endPoint x: 129, endPoint y: 425, distance: 88.9
click at [67, 591] on textarea at bounding box center [121, 593] width 159 height 11
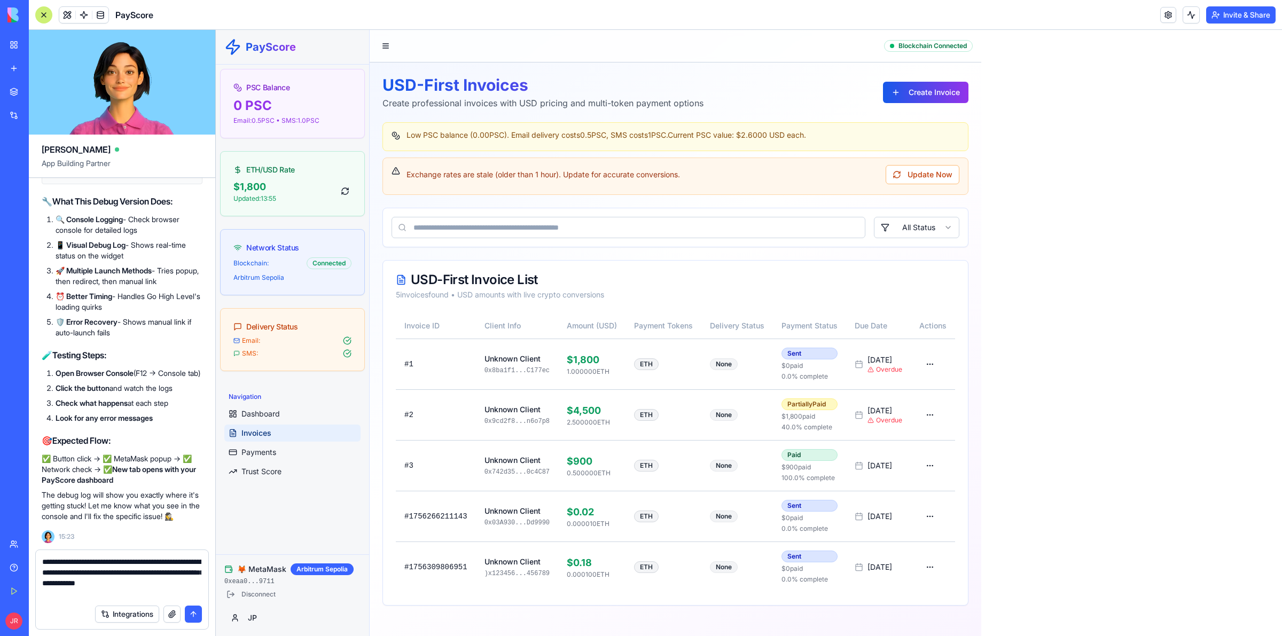
paste textarea "**********"
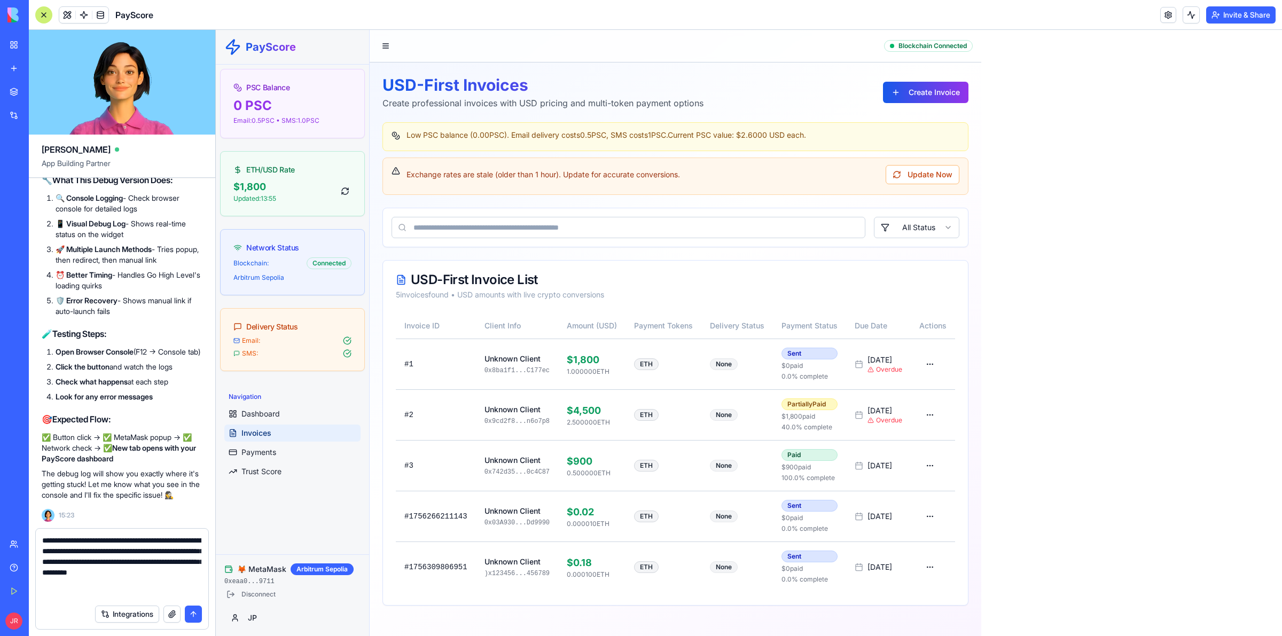
click at [166, 561] on textarea "**********" at bounding box center [121, 567] width 159 height 64
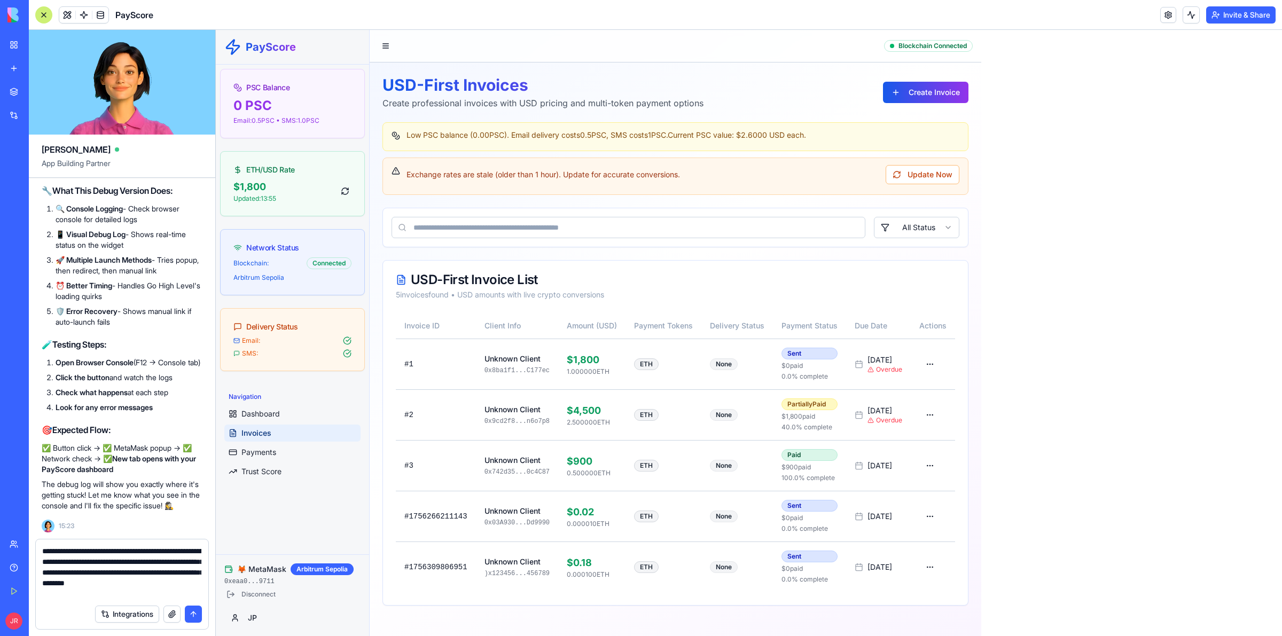
type textarea "**********"
drag, startPoint x: 194, startPoint y: 620, endPoint x: 186, endPoint y: 613, distance: 10.6
click at [190, 617] on button "submit" at bounding box center [193, 614] width 17 height 17
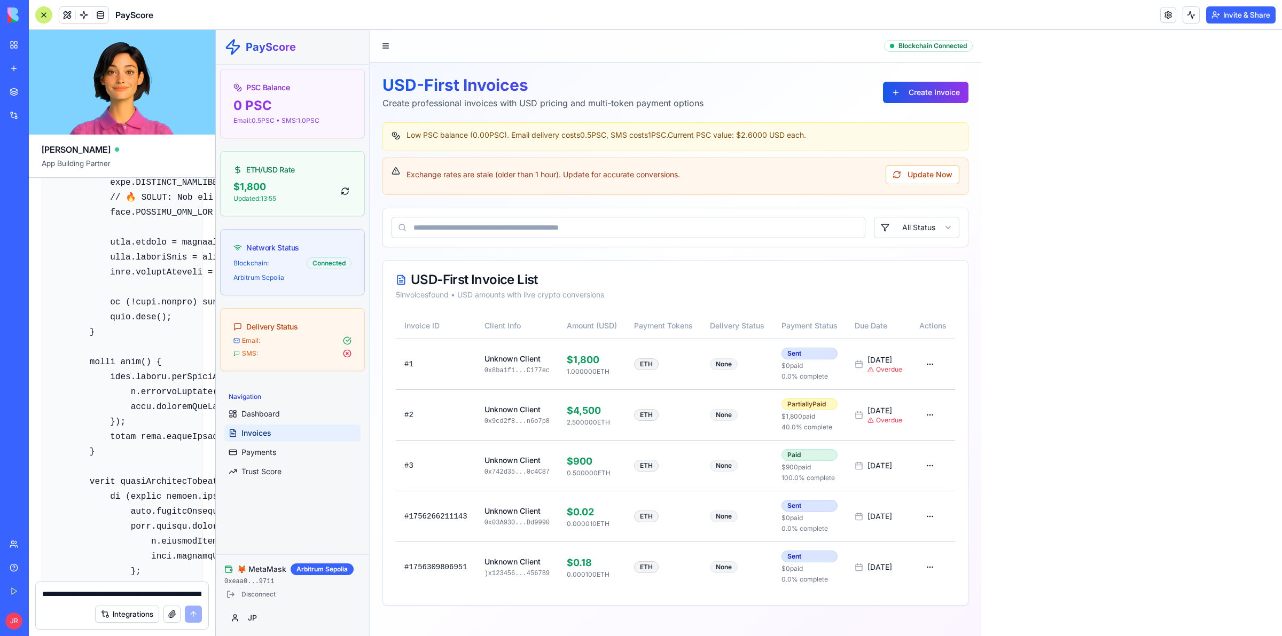
scroll to position [30341, 0]
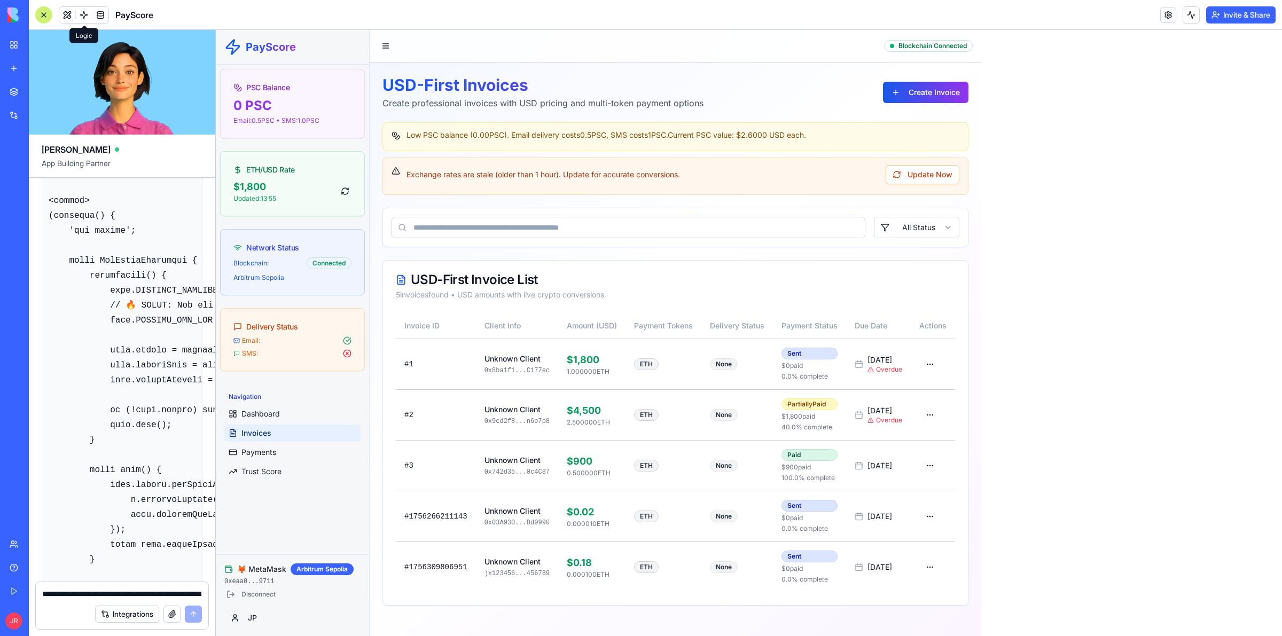
click at [75, 17] on span at bounding box center [84, 15] width 30 height 30
click at [68, 19] on button at bounding box center [67, 15] width 16 height 16
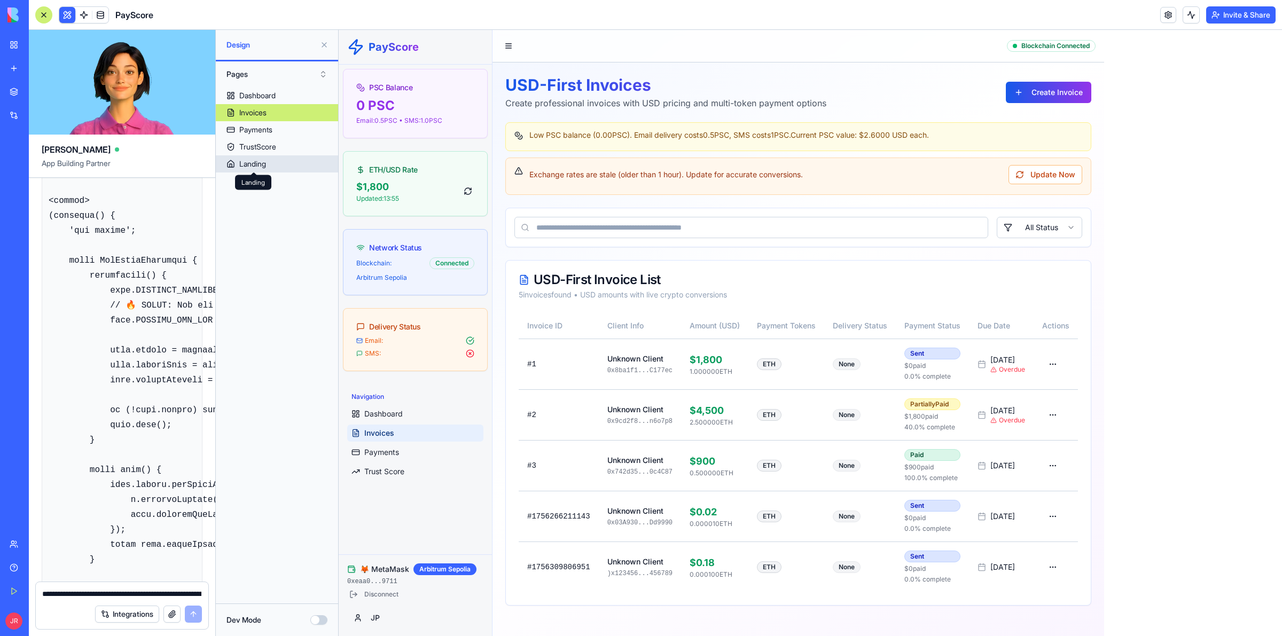
click at [263, 166] on div "Landing" at bounding box center [252, 164] width 27 height 11
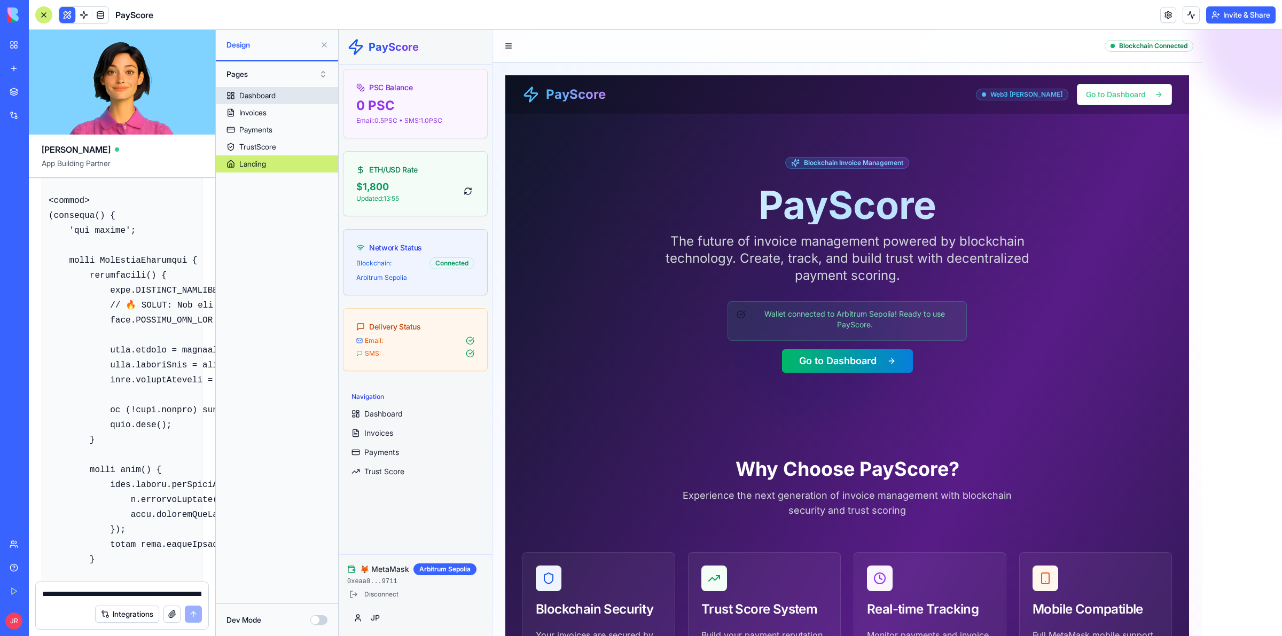
click at [256, 90] on div "Dashboard" at bounding box center [257, 95] width 36 height 11
click at [256, 95] on div "Dashboard" at bounding box center [257, 95] width 36 height 11
